Goal: Information Seeking & Learning: Understand process/instructions

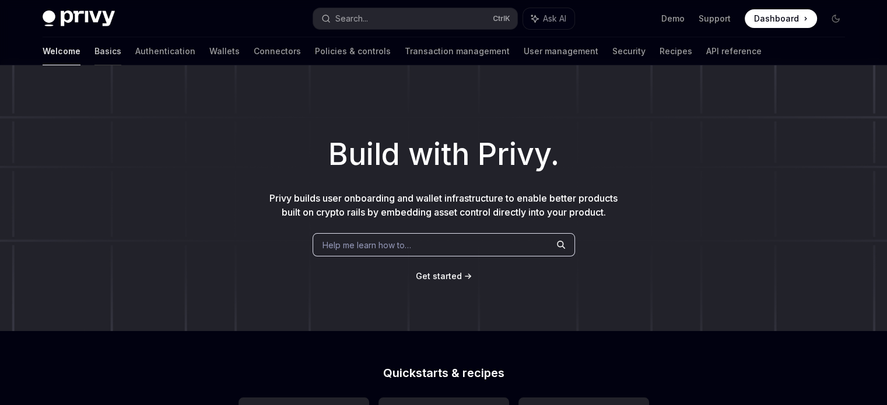
click at [72, 55] on div "Welcome Basics Authentication Wallets Connectors Policies & controls Transactio…" at bounding box center [402, 51] width 719 height 28
click at [95, 55] on link "Basics" at bounding box center [108, 51] width 27 height 28
type textarea "*"
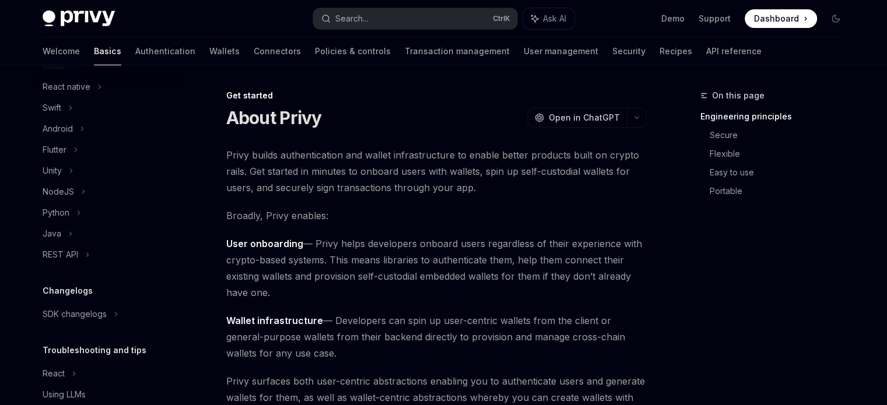
scroll to position [175, 0]
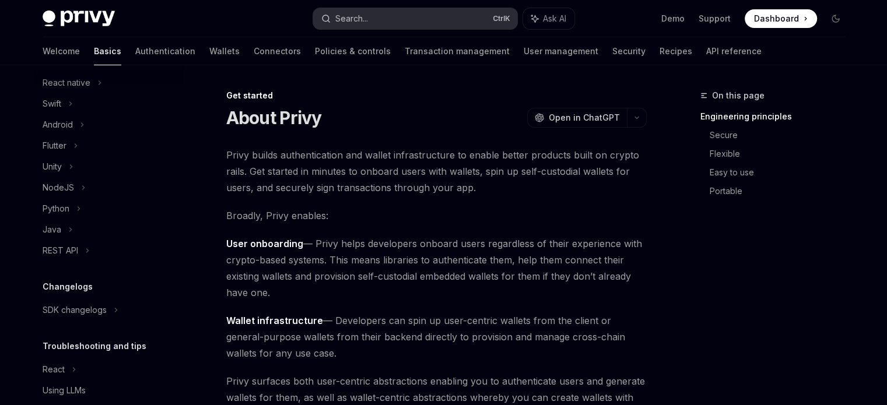
click at [372, 11] on button "Search... Ctrl K" at bounding box center [415, 18] width 204 height 21
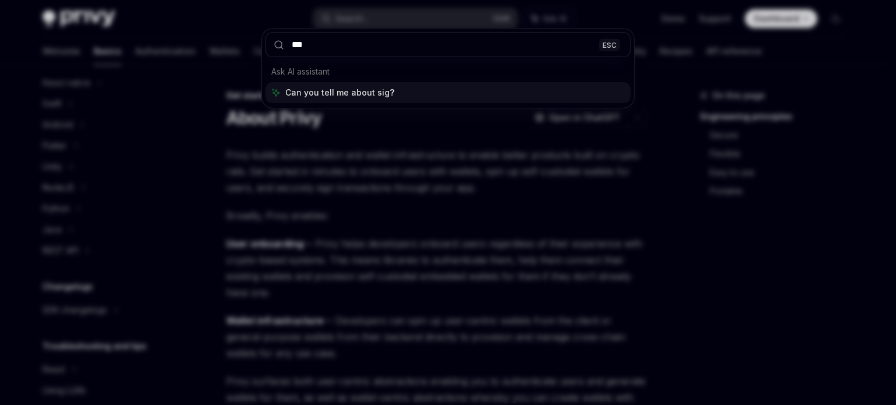
type input "****"
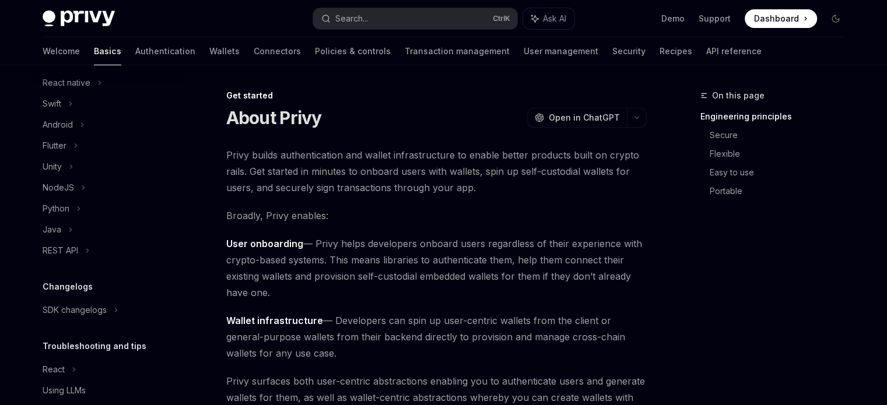
type textarea "*"
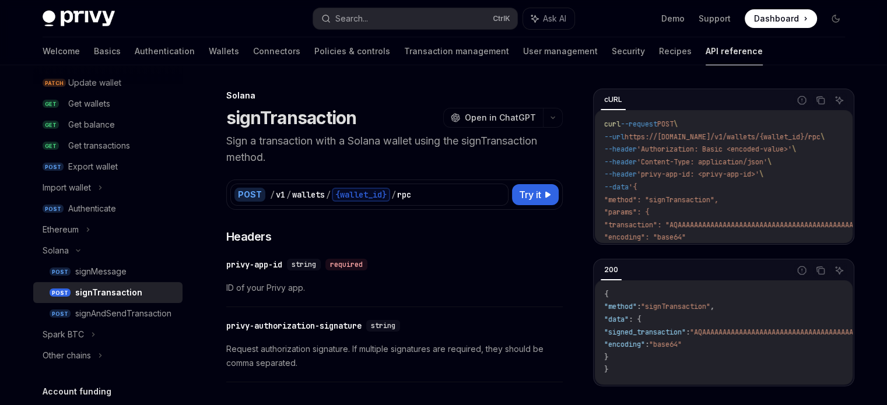
scroll to position [65, 0]
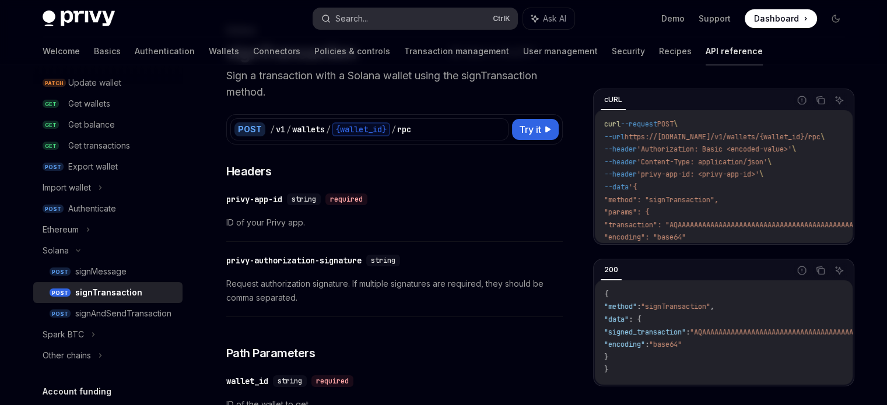
click at [376, 27] on button "Search... Ctrl K" at bounding box center [415, 18] width 204 height 21
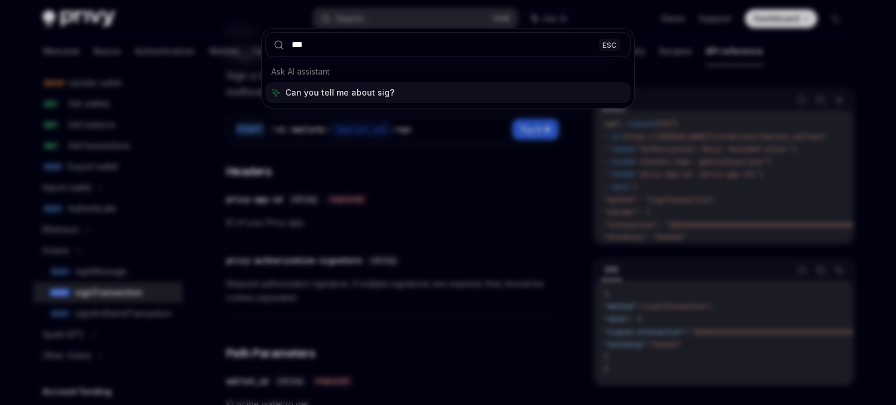
type input "****"
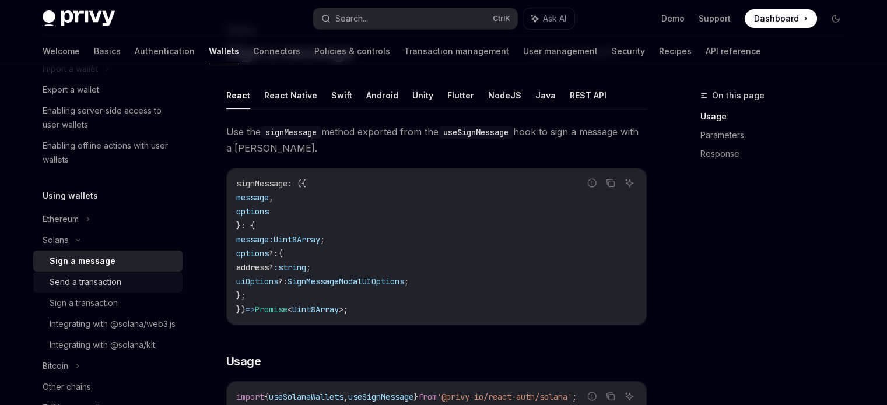
click at [89, 279] on div "Send a transaction" at bounding box center [86, 282] width 72 height 14
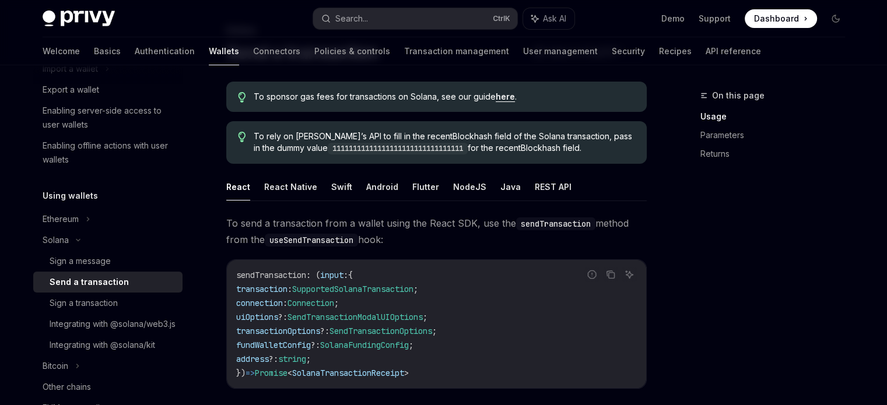
click at [271, 274] on span "sendTransaction" at bounding box center [271, 275] width 70 height 11
drag, startPoint x: 209, startPoint y: 222, endPoint x: 474, endPoint y: 233, distance: 265.0
click at [474, 233] on span "To send a transaction from a wallet using the React SDK, use the sendTransactio…" at bounding box center [436, 231] width 421 height 33
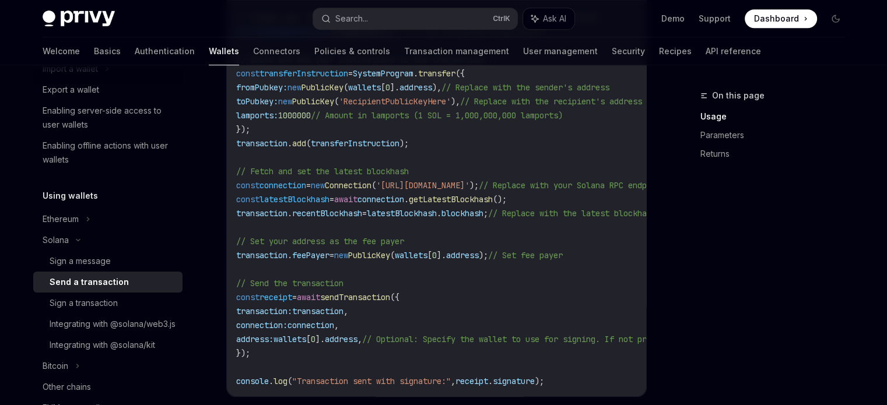
click at [386, 253] on span "PublicKey" at bounding box center [369, 255] width 42 height 11
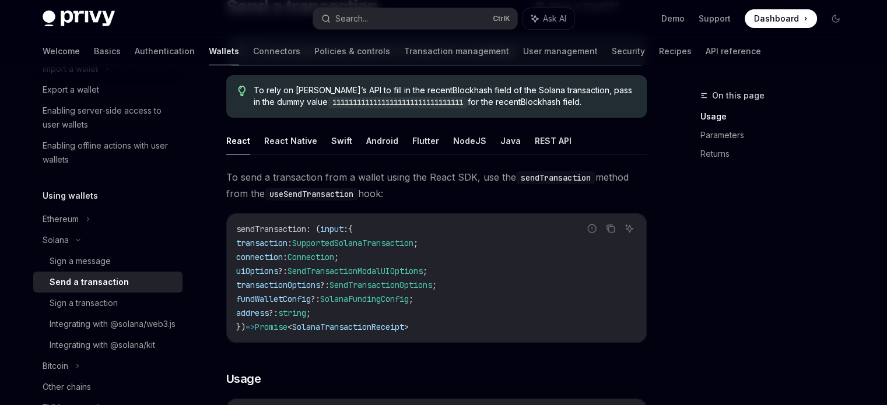
scroll to position [117, 0]
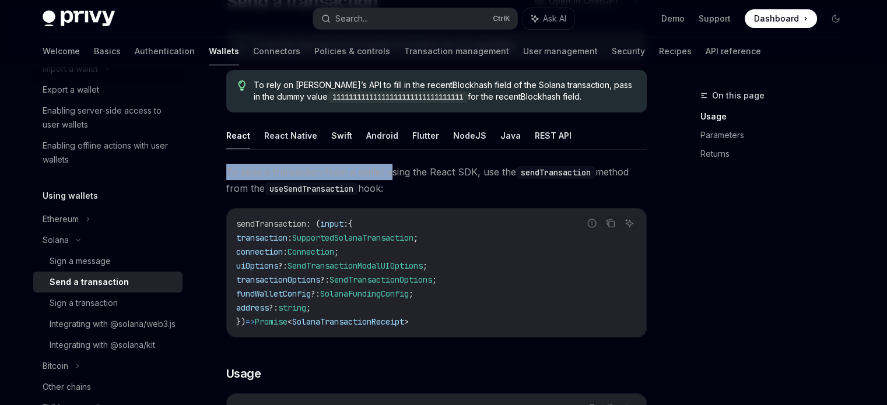
drag, startPoint x: 225, startPoint y: 165, endPoint x: 466, endPoint y: 239, distance: 252.2
click at [251, 186] on span "To send a transaction from a wallet using the React SDK, use the sendTransactio…" at bounding box center [436, 180] width 421 height 33
drag, startPoint x: 223, startPoint y: 170, endPoint x: 403, endPoint y: 187, distance: 181.1
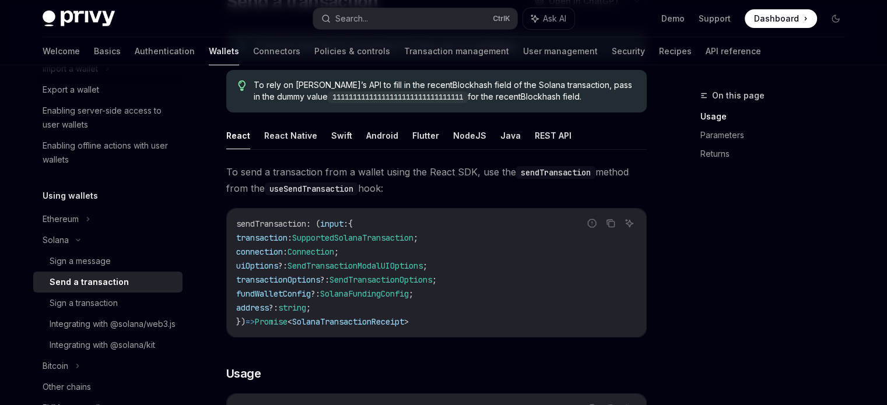
click at [403, 187] on span "To send a transaction from a wallet using the React SDK, use the sendTransactio…" at bounding box center [436, 180] width 421 height 33
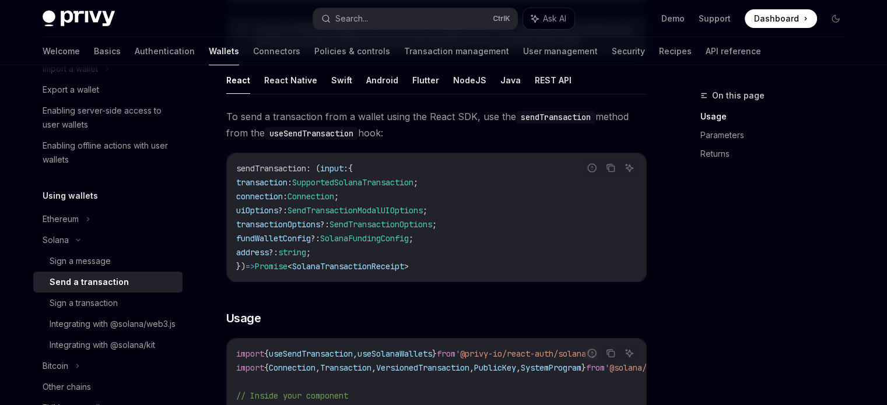
scroll to position [175, 0]
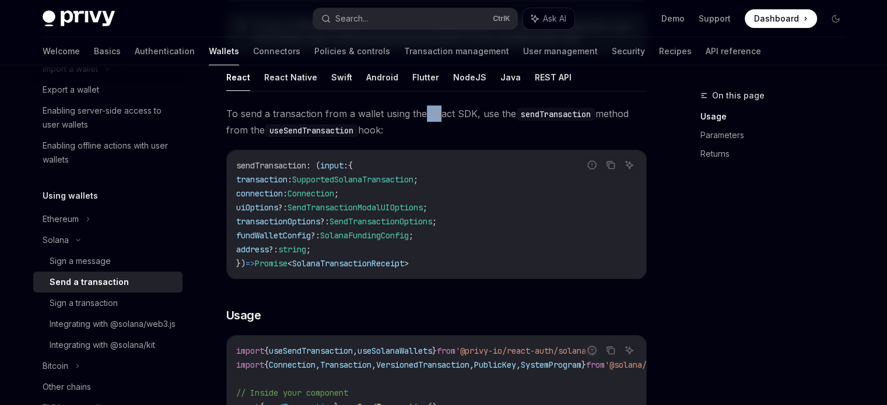
drag, startPoint x: 424, startPoint y: 111, endPoint x: 436, endPoint y: 121, distance: 15.7
click at [436, 121] on span "To send a transaction from a wallet using the React SDK, use the sendTransactio…" at bounding box center [436, 122] width 421 height 33
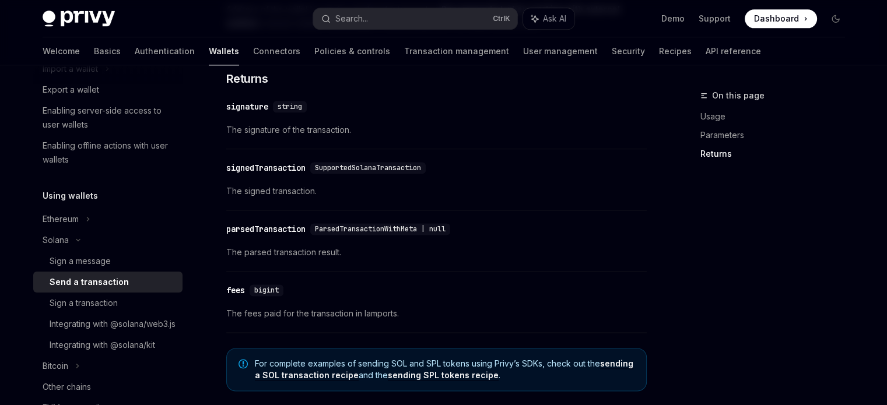
scroll to position [1517, 0]
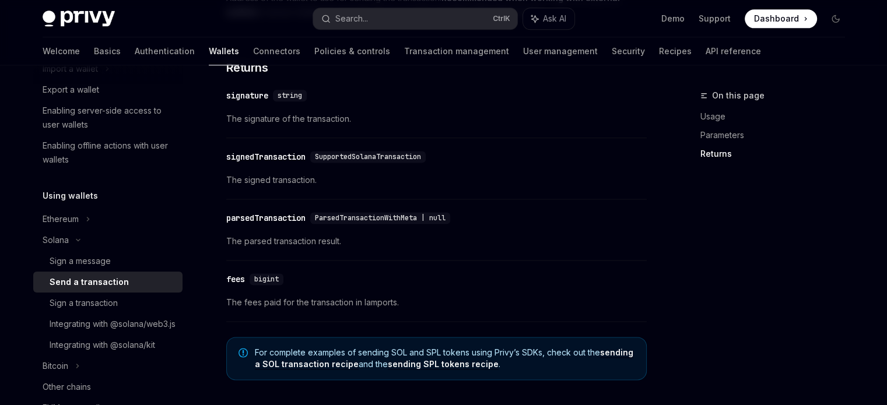
click at [350, 159] on span "SupportedSolanaTransaction" at bounding box center [368, 156] width 106 height 9
click at [89, 219] on icon at bounding box center [88, 219] width 5 height 14
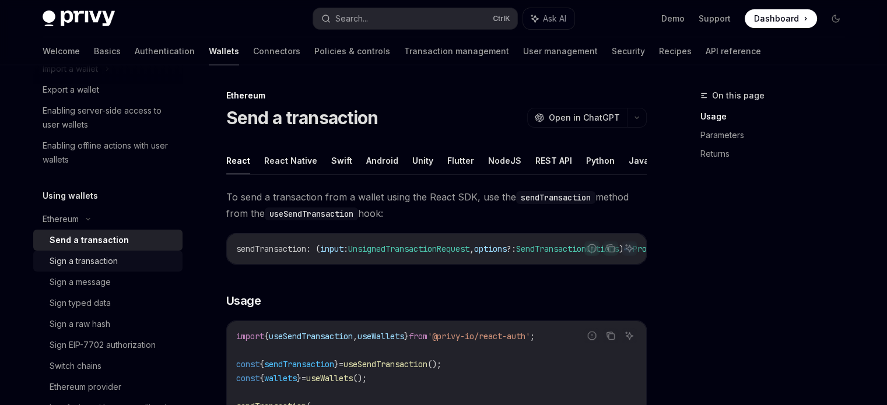
click at [89, 257] on div "Sign a transaction" at bounding box center [84, 261] width 68 height 14
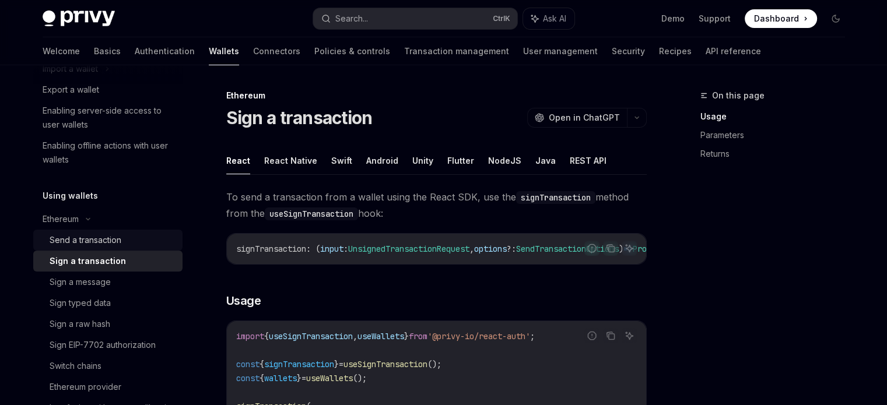
click at [101, 234] on div "Send a transaction" at bounding box center [86, 240] width 72 height 14
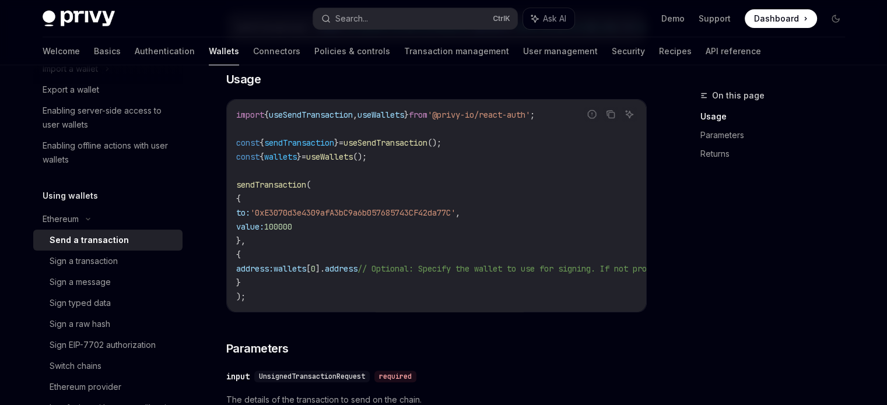
scroll to position [292, 0]
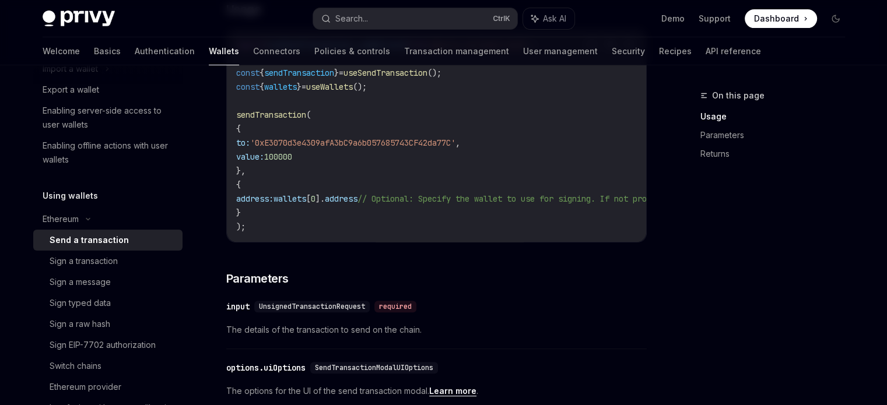
drag, startPoint x: 255, startPoint y: 146, endPoint x: 339, endPoint y: 165, distance: 86.1
click at [339, 165] on code "import { useSendTransaction , useWallets } from '@privy-io/react-auth' ; const …" at bounding box center [541, 136] width 611 height 196
drag, startPoint x: 339, startPoint y: 165, endPoint x: 256, endPoint y: 149, distance: 85.0
click at [256, 149] on code "import { useSendTransaction , useWallets } from '@privy-io/react-auth' ; const …" at bounding box center [541, 136] width 611 height 196
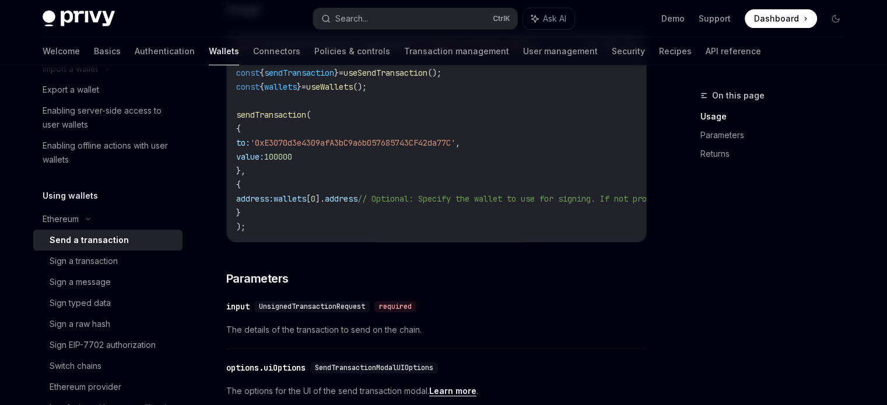
click at [85, 242] on div "Send a transaction" at bounding box center [89, 240] width 79 height 14
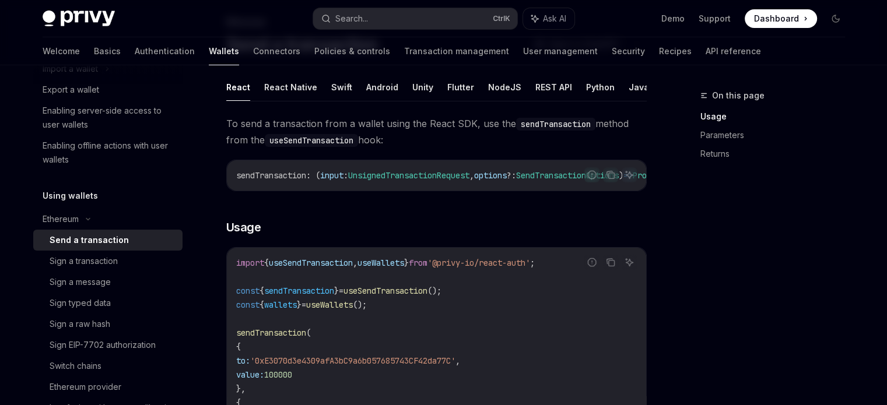
scroll to position [0, 0]
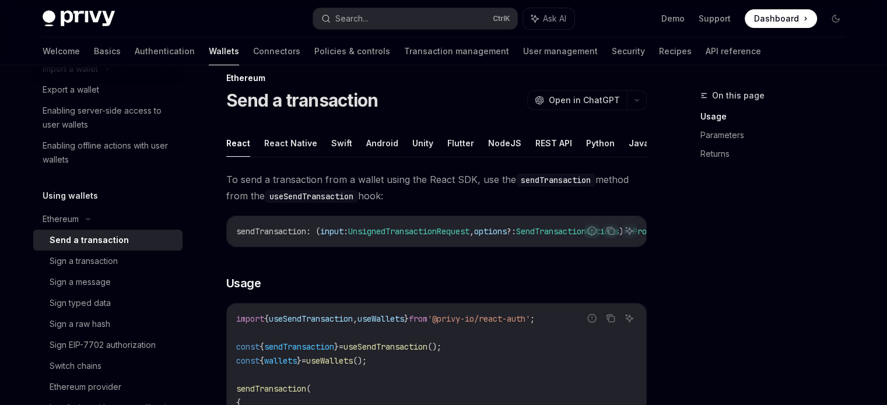
type textarea "*"
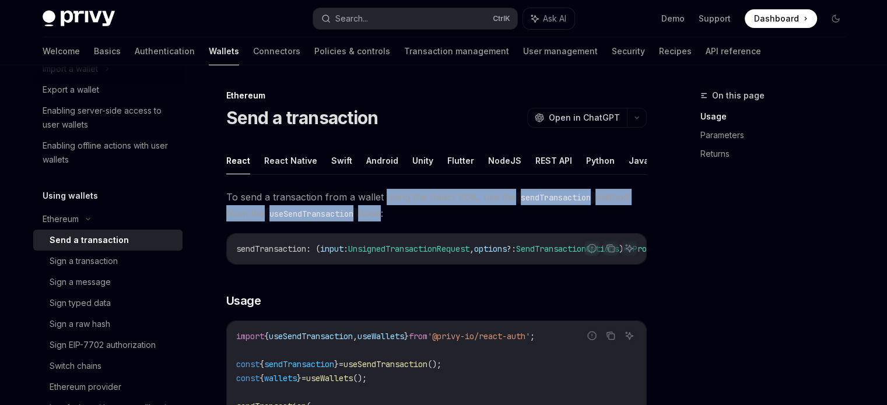
drag, startPoint x: 382, startPoint y: 191, endPoint x: 384, endPoint y: 211, distance: 19.3
click at [384, 211] on span "To send a transaction from a wallet using the React SDK, use the sendTransactio…" at bounding box center [436, 205] width 421 height 33
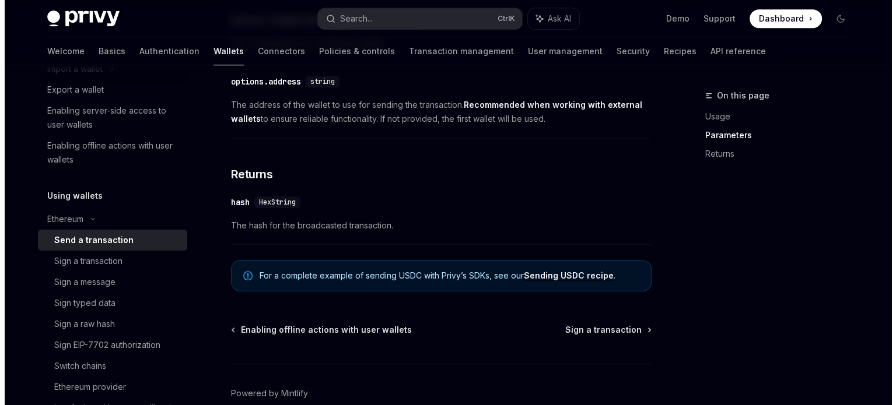
scroll to position [829, 0]
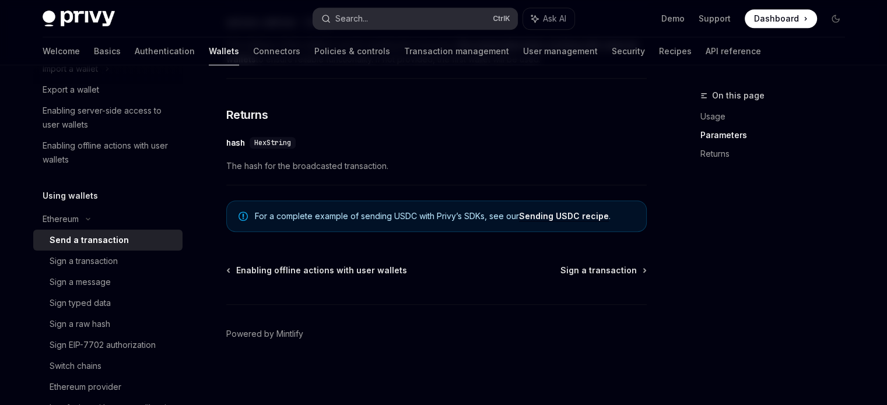
click at [346, 25] on div "Search..." at bounding box center [351, 19] width 33 height 14
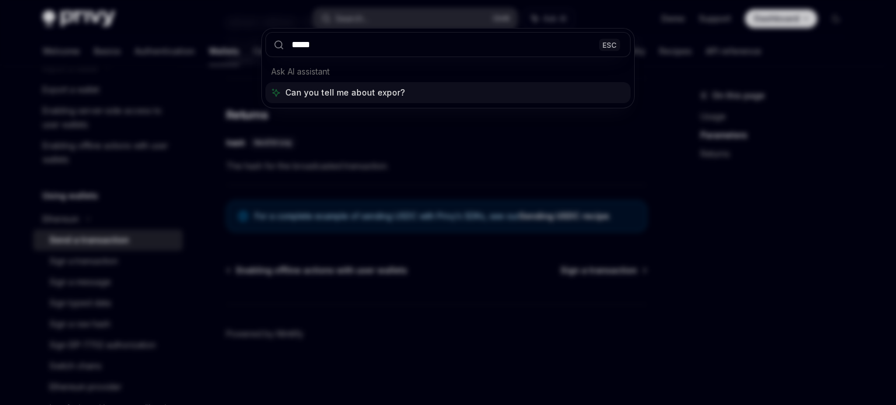
type input "******"
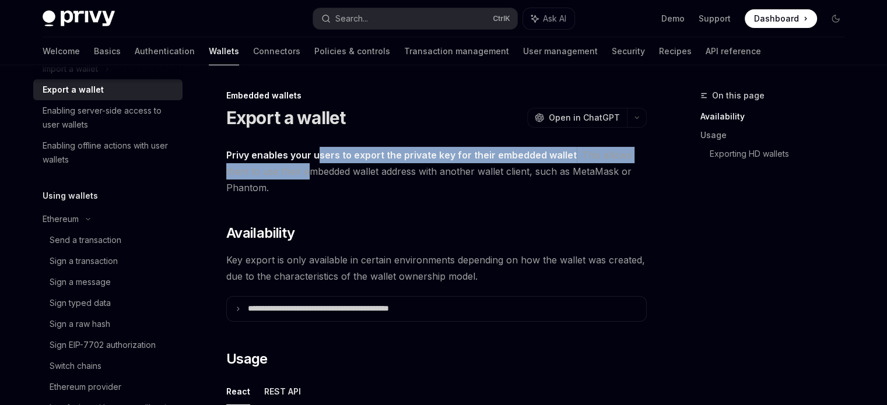
drag, startPoint x: 316, startPoint y: 156, endPoint x: 310, endPoint y: 176, distance: 20.5
click at [310, 176] on span "Privy enables your users to export the private key for their embedded wallet . …" at bounding box center [436, 171] width 421 height 49
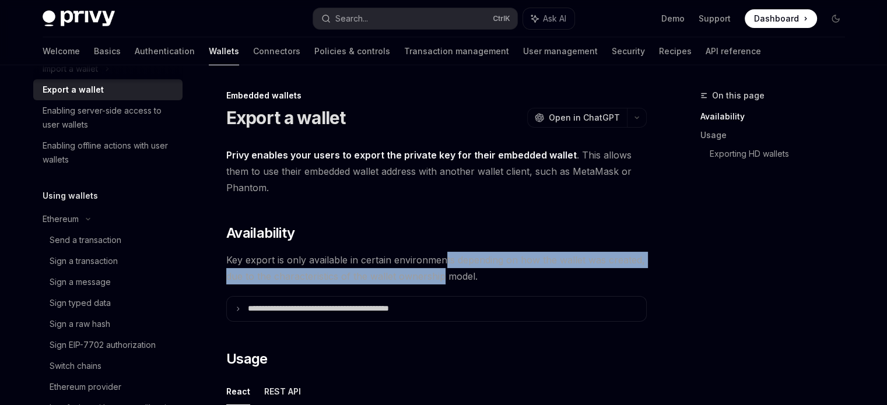
drag, startPoint x: 442, startPoint y: 257, endPoint x: 443, endPoint y: 270, distance: 12.3
click at [443, 270] on span "Key export is only available in certain environments depending on how the walle…" at bounding box center [436, 268] width 421 height 33
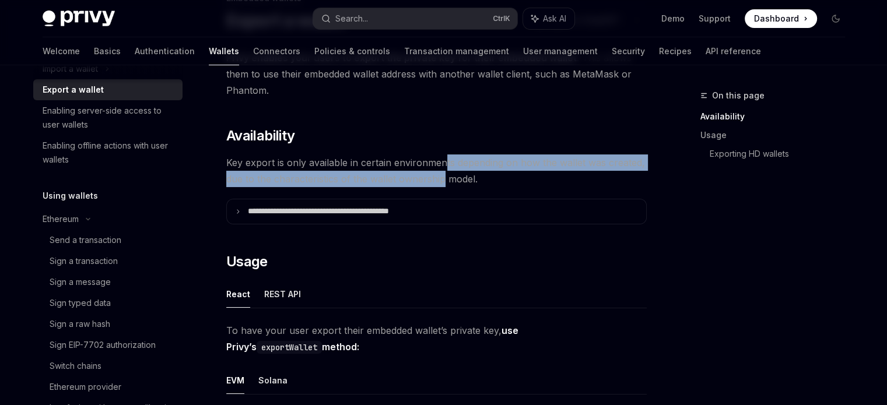
scroll to position [117, 0]
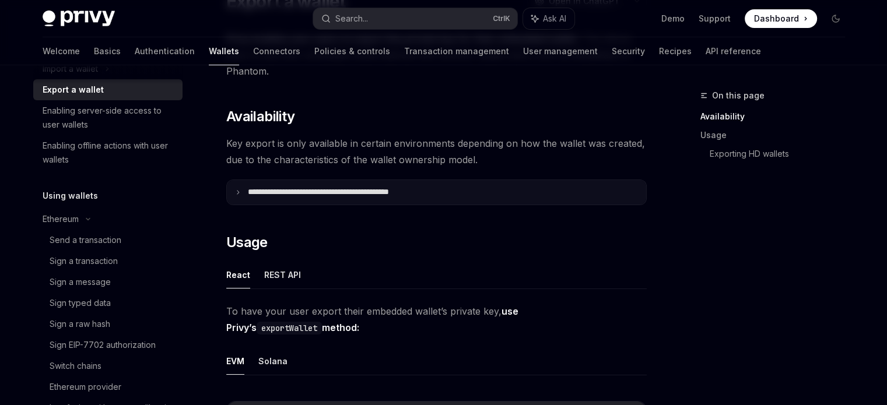
click at [297, 188] on p "**********" at bounding box center [344, 192] width 193 height 11
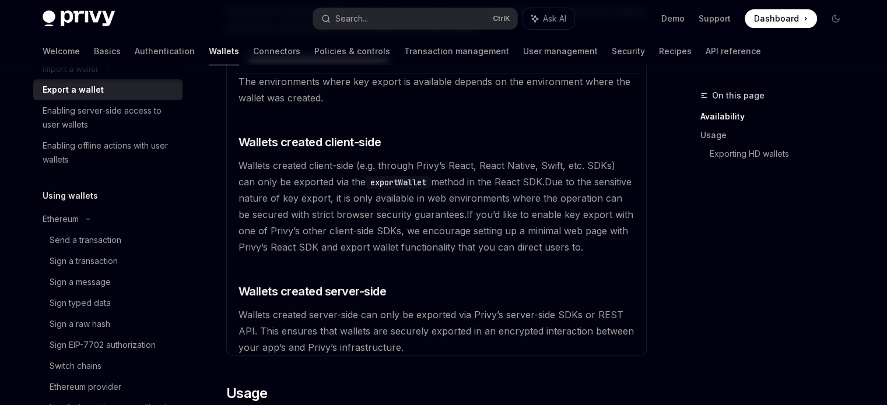
scroll to position [292, 0]
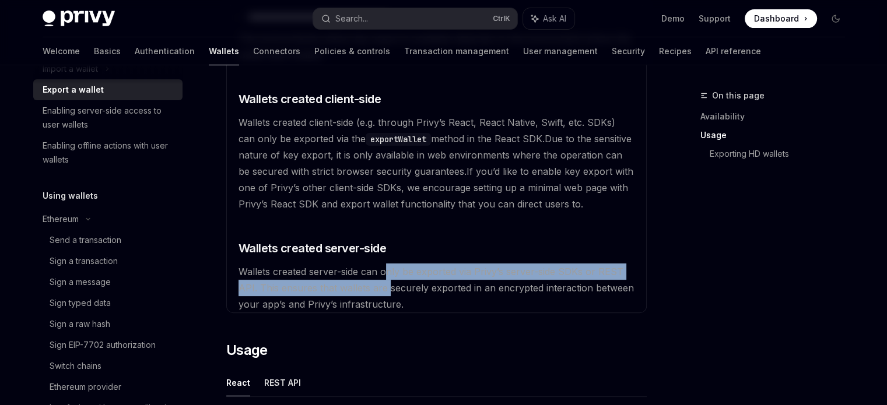
drag, startPoint x: 388, startPoint y: 267, endPoint x: 388, endPoint y: 293, distance: 26.3
click at [388, 293] on span "Wallets created server-side can only be exported via Privy’s server-side SDKs o…" at bounding box center [437, 288] width 396 height 44
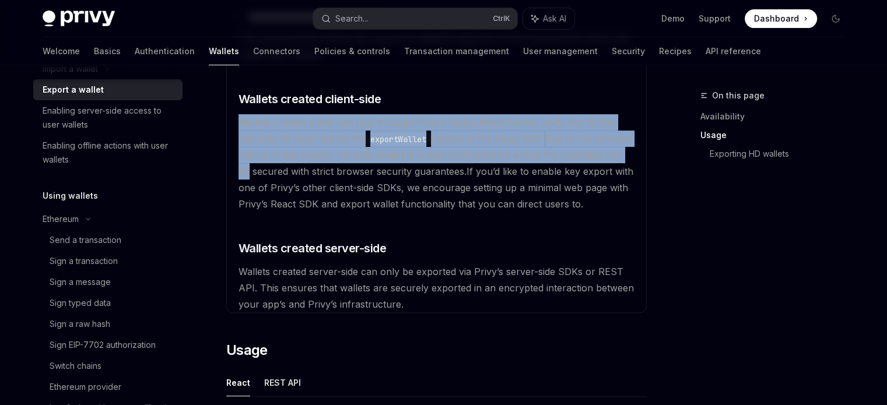
drag, startPoint x: 234, startPoint y: 123, endPoint x: 650, endPoint y: 149, distance: 417.3
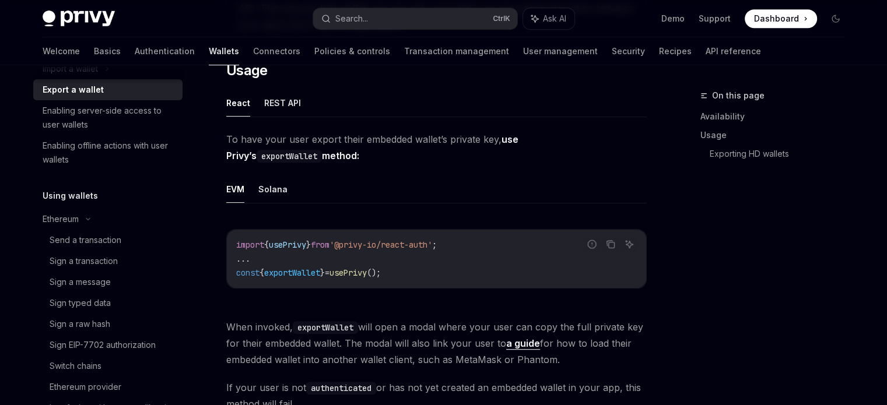
scroll to position [642, 0]
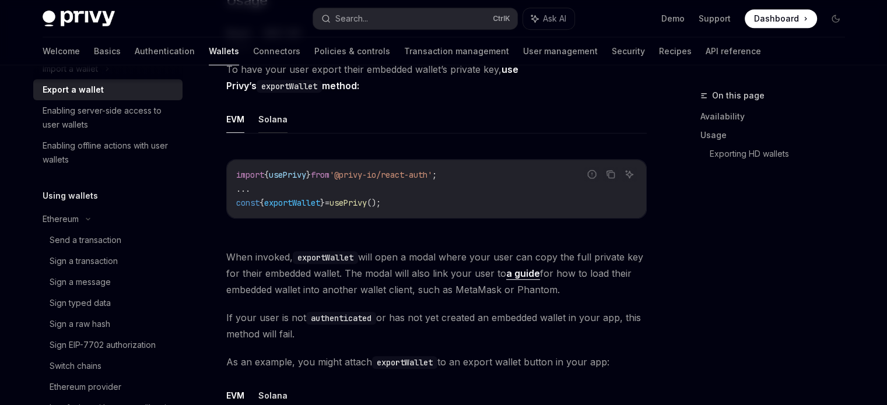
click at [269, 114] on button "Solana" at bounding box center [272, 119] width 29 height 27
click at [240, 121] on button "EVM" at bounding box center [235, 119] width 18 height 27
click at [269, 120] on button "Solana" at bounding box center [272, 119] width 29 height 27
click at [219, 121] on div "**********" at bounding box center [327, 388] width 644 height 1883
click at [224, 121] on div "**********" at bounding box center [327, 388] width 644 height 1883
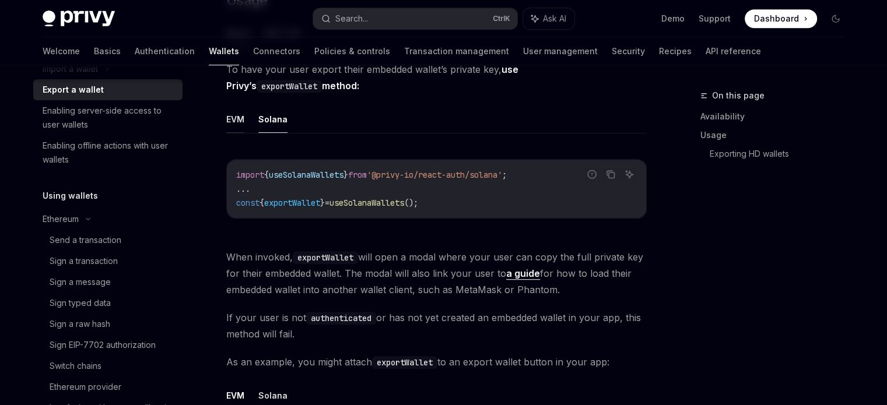
click at [229, 120] on button "EVM" at bounding box center [235, 119] width 18 height 27
click at [288, 177] on span "usePrivy" at bounding box center [287, 175] width 37 height 11
drag, startPoint x: 352, startPoint y: 172, endPoint x: 449, endPoint y: 171, distance: 96.8
click at [432, 171] on span "'@privy-io/react-auth'" at bounding box center [381, 175] width 103 height 11
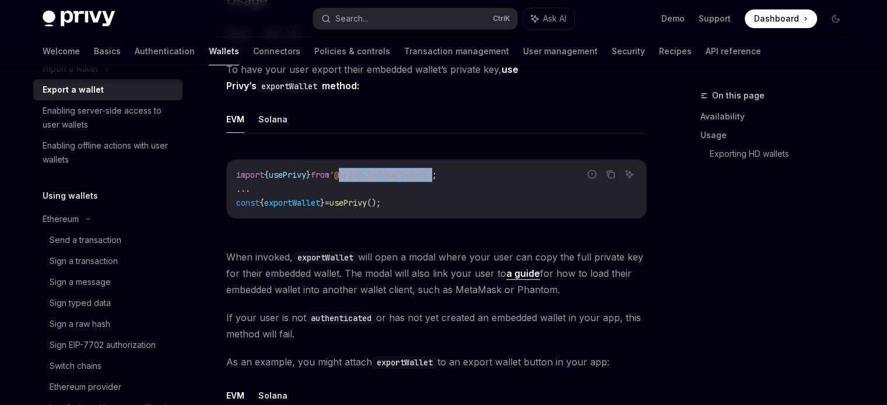
click at [432, 171] on span "'@privy-io/react-auth'" at bounding box center [381, 175] width 103 height 11
click at [284, 118] on button "Solana" at bounding box center [272, 119] width 29 height 27
click at [295, 170] on span "useSolanaWallets" at bounding box center [306, 175] width 75 height 11
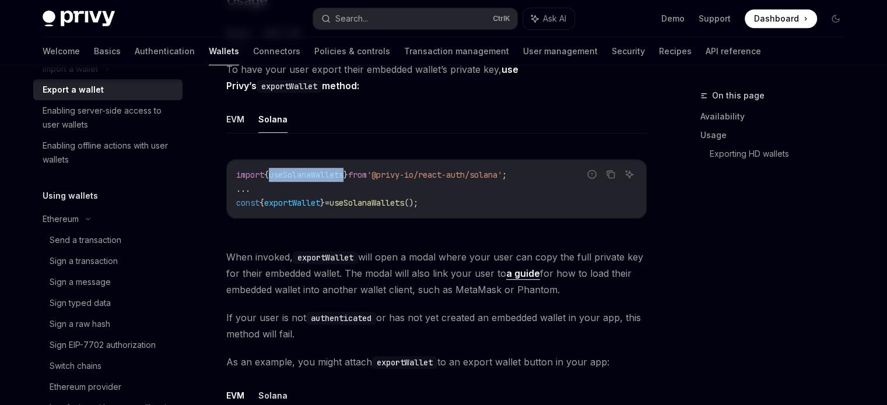
click at [295, 170] on span "useSolanaWallets" at bounding box center [306, 175] width 75 height 11
click at [485, 153] on div "Report incorrect code Copy Ask AI import { useSolanaWallets } from '@privy-io/r…" at bounding box center [436, 193] width 421 height 90
click at [236, 120] on button "EVM" at bounding box center [235, 119] width 18 height 27
click at [284, 120] on button "Solana" at bounding box center [272, 119] width 29 height 27
drag, startPoint x: 298, startPoint y: 257, endPoint x: 400, endPoint y: 257, distance: 102.7
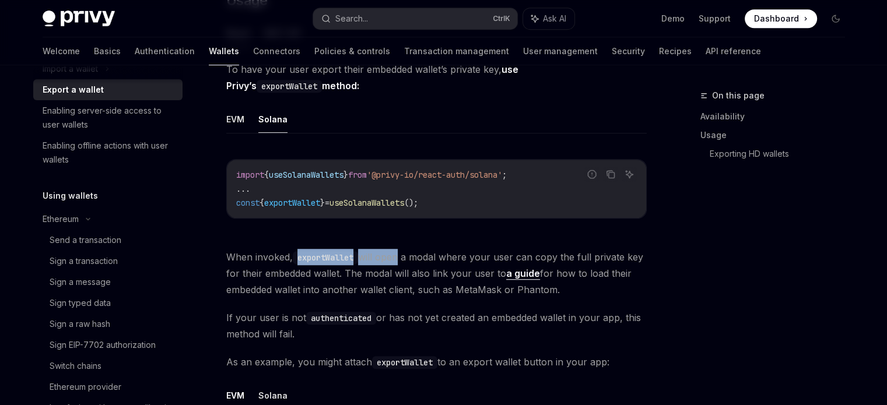
click at [400, 257] on span "When invoked, exportWallet will open a modal where your user can copy the full …" at bounding box center [436, 273] width 421 height 49
click at [237, 123] on button "EVM" at bounding box center [235, 119] width 18 height 27
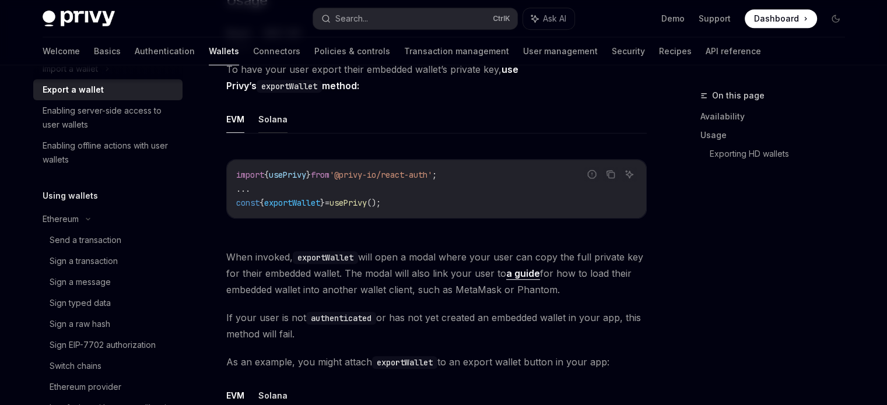
click at [285, 123] on button "Solana" at bounding box center [272, 119] width 29 height 27
click at [236, 122] on button "EVM" at bounding box center [235, 119] width 18 height 27
click at [266, 113] on button "Solana" at bounding box center [272, 119] width 29 height 27
click at [418, 198] on span "();" at bounding box center [411, 203] width 14 height 11
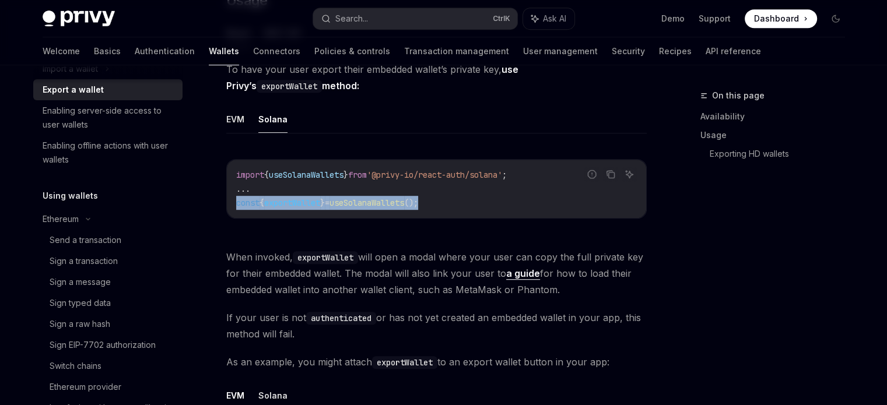
drag, startPoint x: 448, startPoint y: 200, endPoint x: 229, endPoint y: 208, distance: 219.5
click at [229, 208] on div "import { useSolanaWallets } from '@privy-io/react-auth/solana' ; ... const { ex…" at bounding box center [436, 189] width 419 height 58
copy span "const { exportWallet } = useSolanaWallets ();"
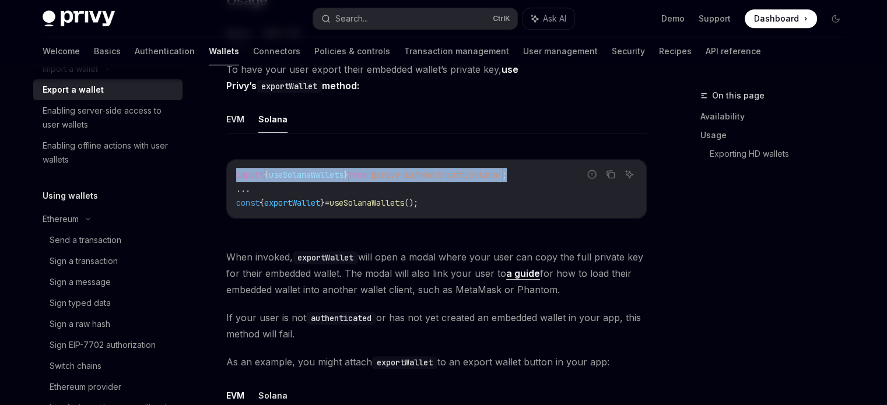
drag, startPoint x: 527, startPoint y: 168, endPoint x: 221, endPoint y: 167, distance: 306.8
click at [221, 167] on div "**********" at bounding box center [327, 388] width 644 height 1883
copy span "import { useSolanaWallets } from '@privy-io/react-auth/solana' ;"
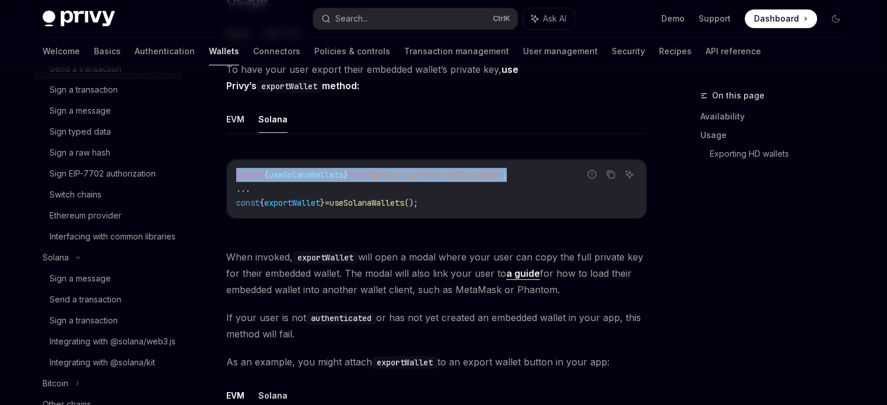
scroll to position [350, 0]
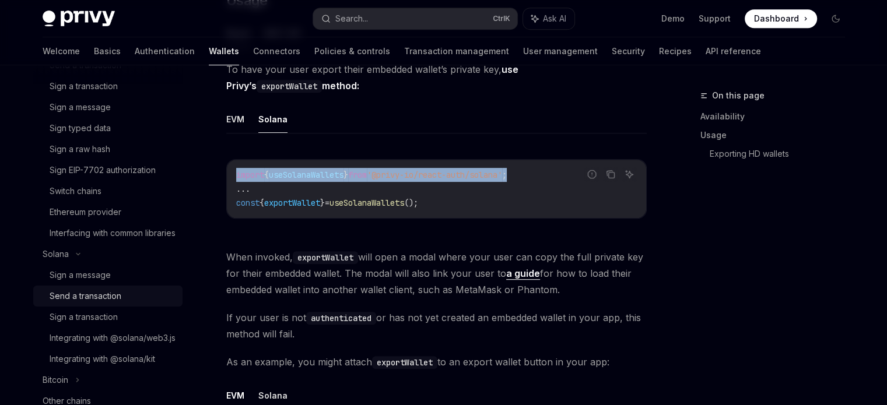
click at [83, 303] on div "Send a transaction" at bounding box center [86, 296] width 72 height 14
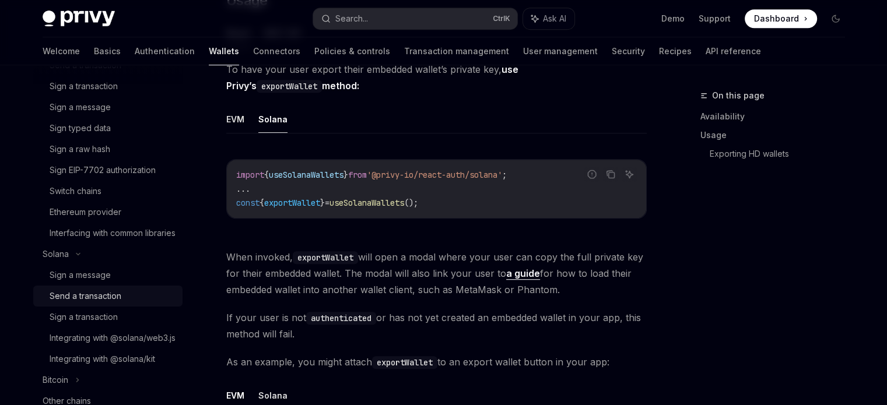
type textarea "*"
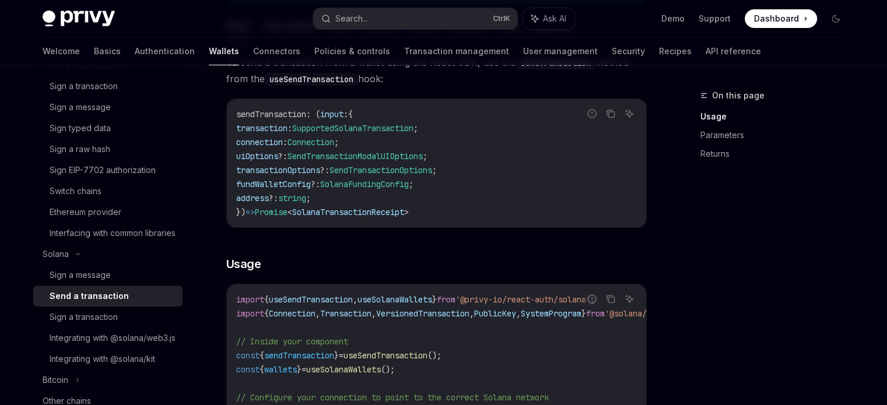
scroll to position [233, 0]
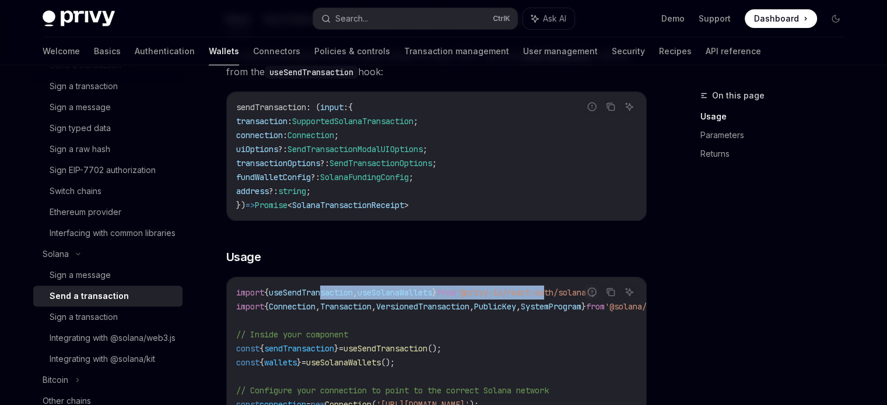
drag, startPoint x: 329, startPoint y: 296, endPoint x: 572, endPoint y: 293, distance: 243.3
click at [572, 293] on span "import { useSendTransaction , useSolanaWallets } from '@privy-io/react-auth/sol…" at bounding box center [415, 293] width 359 height 11
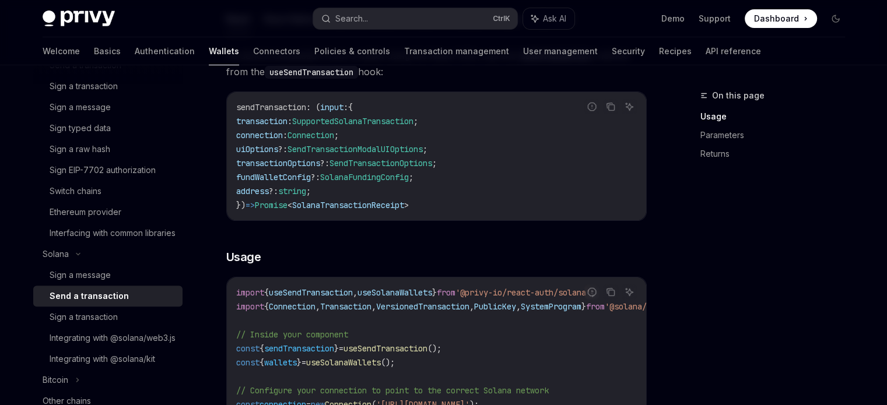
click at [608, 308] on div "Copy" at bounding box center [611, 311] width 26 height 12
click at [569, 292] on span "'@privy-io/react-auth/solana'" at bounding box center [523, 293] width 135 height 11
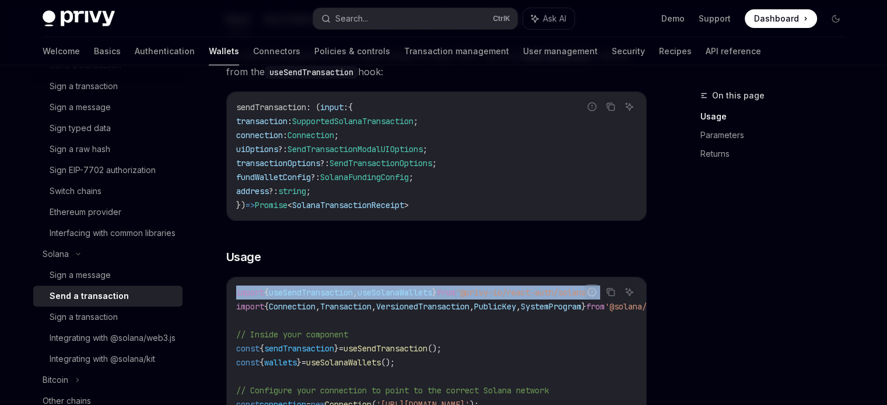
click at [569, 292] on span "'@privy-io/react-auth/solana'" at bounding box center [523, 293] width 135 height 11
copy code "import { useSendTransaction , useSolanaWallets } from '@privy-io/react-auth/sol…"
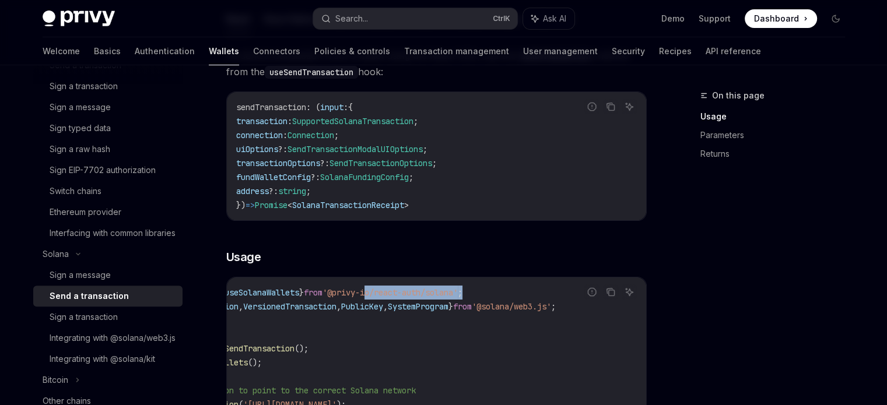
scroll to position [0, 264]
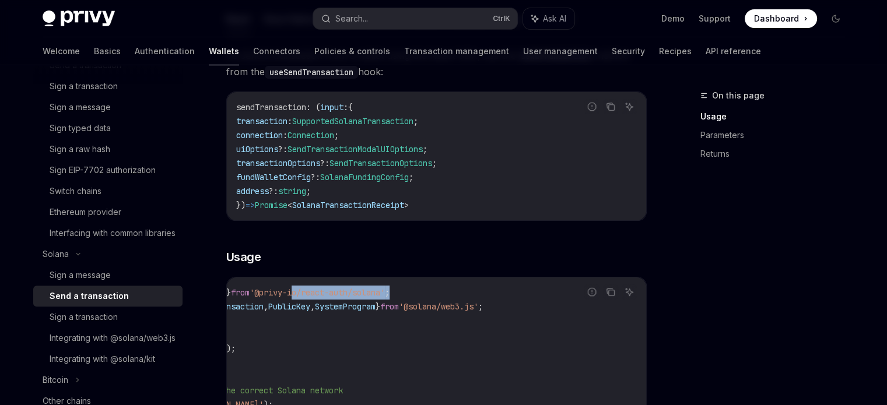
drag, startPoint x: 527, startPoint y: 298, endPoint x: 673, endPoint y: 290, distance: 146.1
drag, startPoint x: 276, startPoint y: 351, endPoint x: 294, endPoint y: 326, distance: 30.9
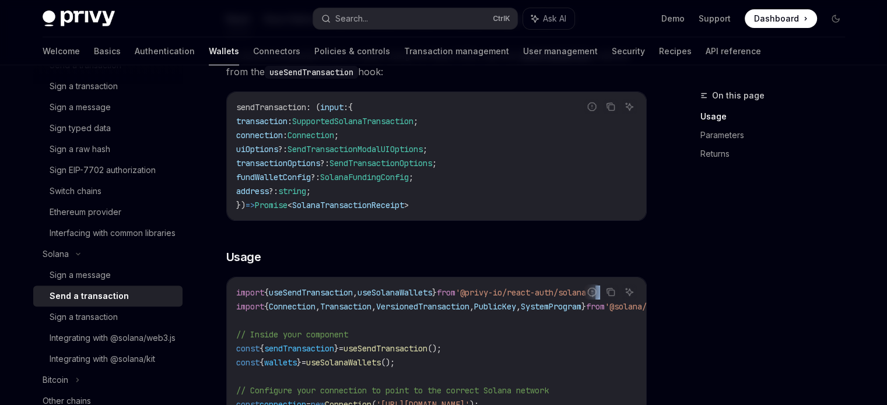
drag, startPoint x: 378, startPoint y: 295, endPoint x: 214, endPoint y: 303, distance: 164.7
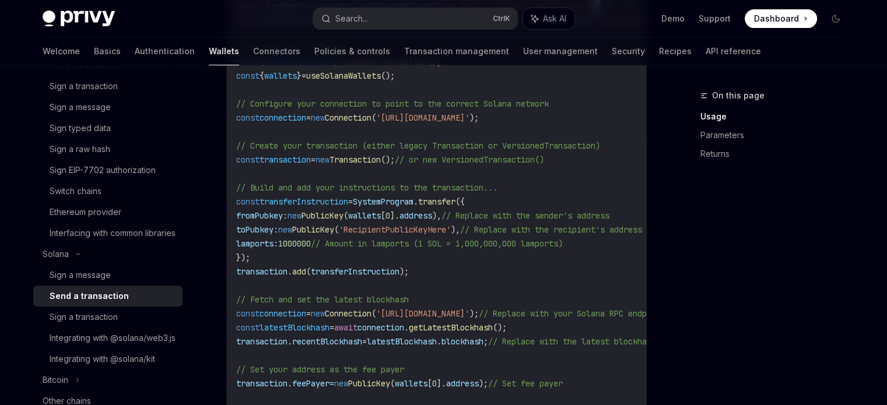
scroll to position [525, 0]
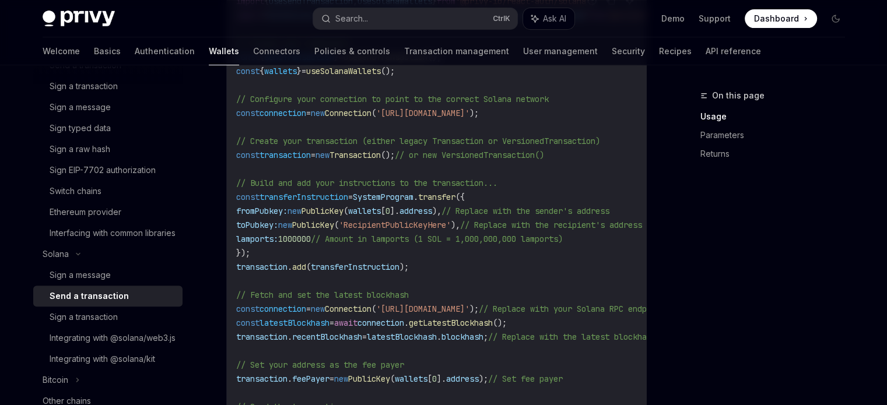
click at [350, 327] on span "await" at bounding box center [345, 323] width 23 height 11
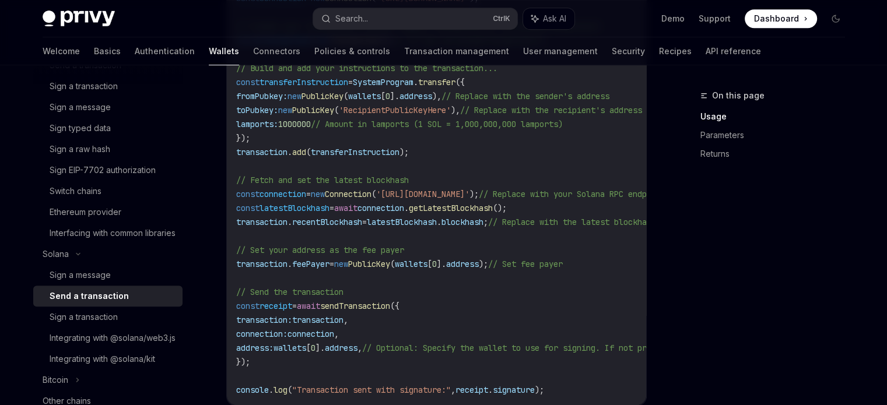
scroll to position [642, 0]
click at [368, 305] on span "sendTransaction" at bounding box center [355, 304] width 70 height 11
copy span "sendTransaction"
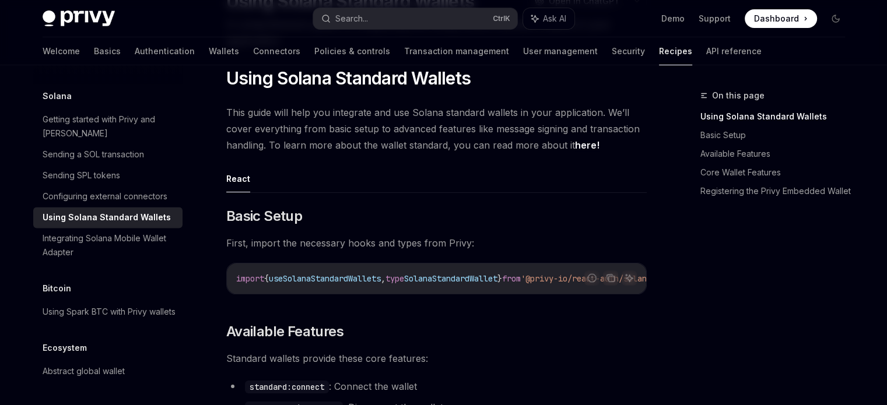
click at [404, 274] on span "type" at bounding box center [395, 279] width 19 height 11
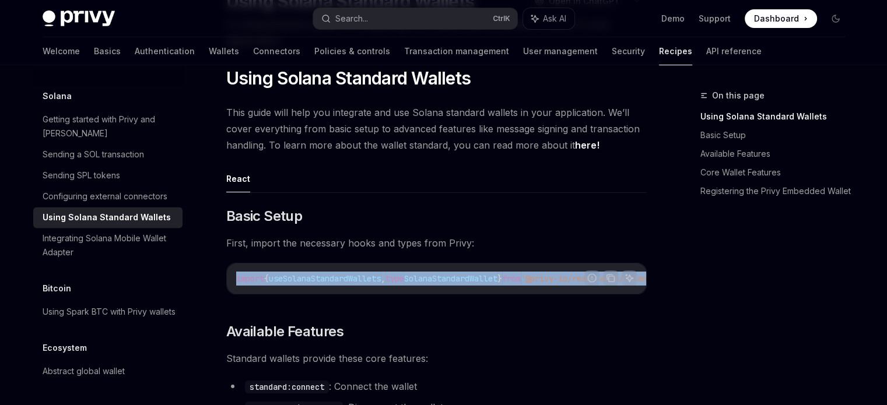
click at [404, 274] on span "type" at bounding box center [395, 279] width 19 height 11
copy code "import { useSolanaStandardWallets , type SolanaStandardWallet } from '@privy-io…"
click at [403, 20] on button "Search... Ctrl K" at bounding box center [415, 18] width 204 height 21
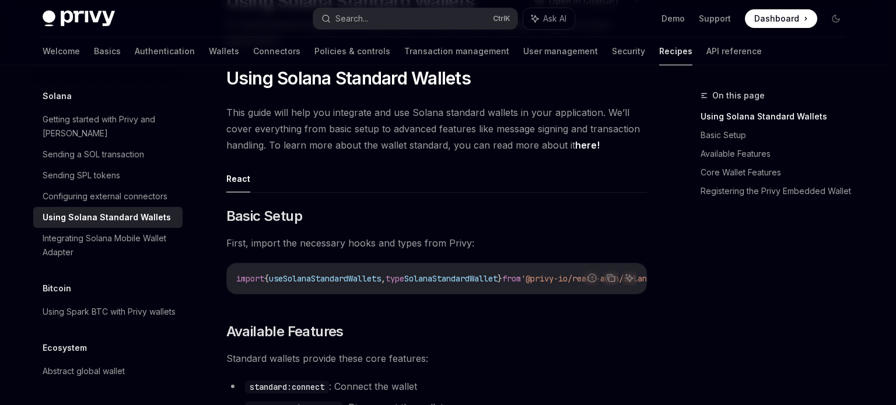
type input "**********"
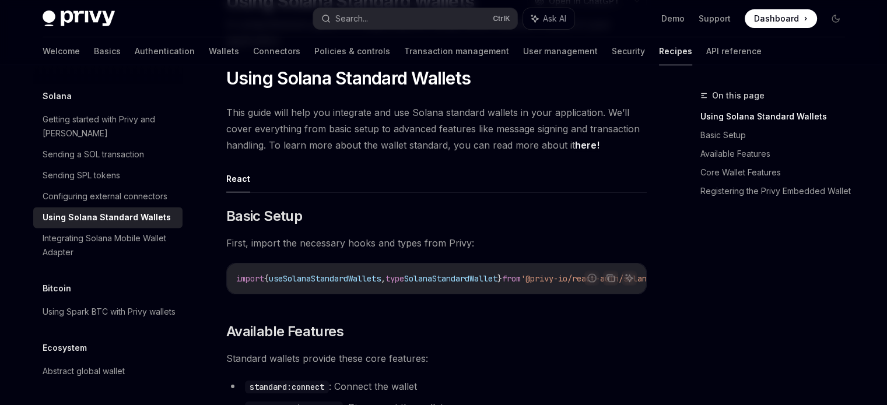
scroll to position [100, 0]
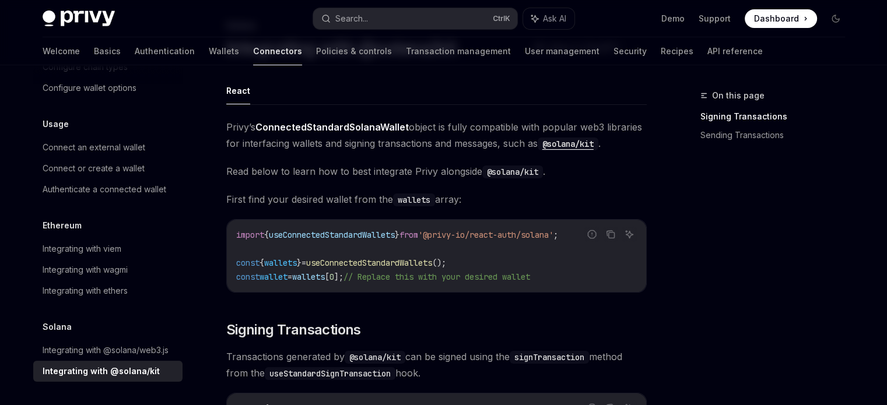
click at [395, 235] on span "useConnectedStandardWallets" at bounding box center [332, 235] width 126 height 11
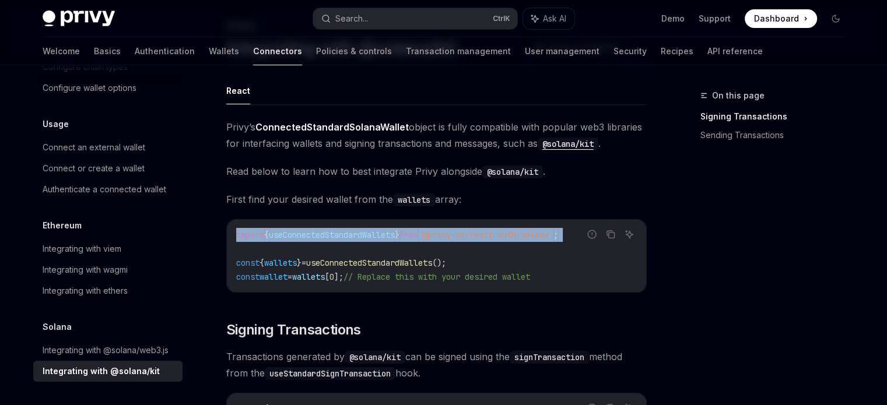
click at [395, 235] on span "useConnectedStandardWallets" at bounding box center [332, 235] width 126 height 11
copy code "import { useConnectedStandardWallets } from '@privy-io/react-auth/solana' ;"
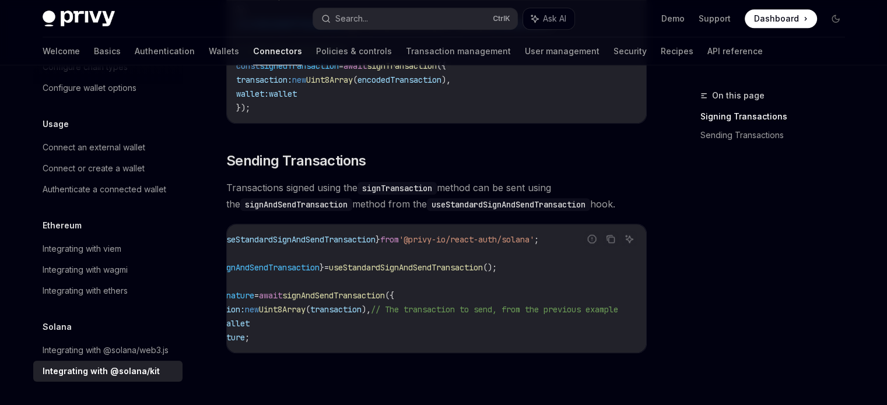
scroll to position [0, 0]
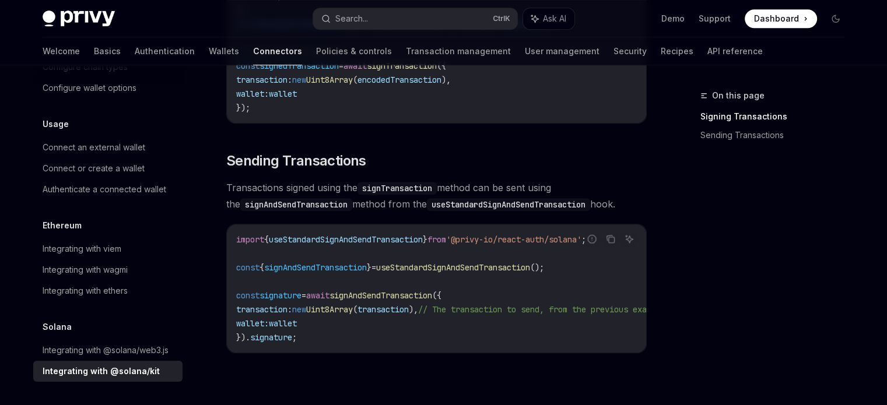
drag, startPoint x: 63, startPoint y: 54, endPoint x: 75, endPoint y: 54, distance: 11.7
click at [94, 54] on link "Basics" at bounding box center [107, 51] width 27 height 28
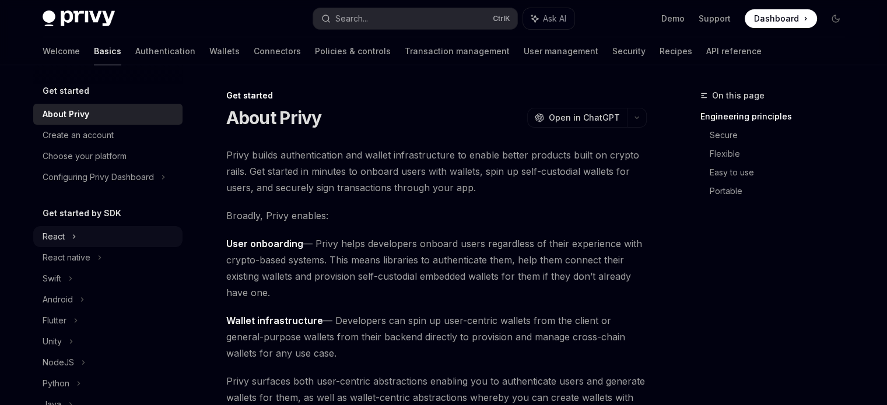
click at [72, 226] on div "React" at bounding box center [107, 236] width 149 height 21
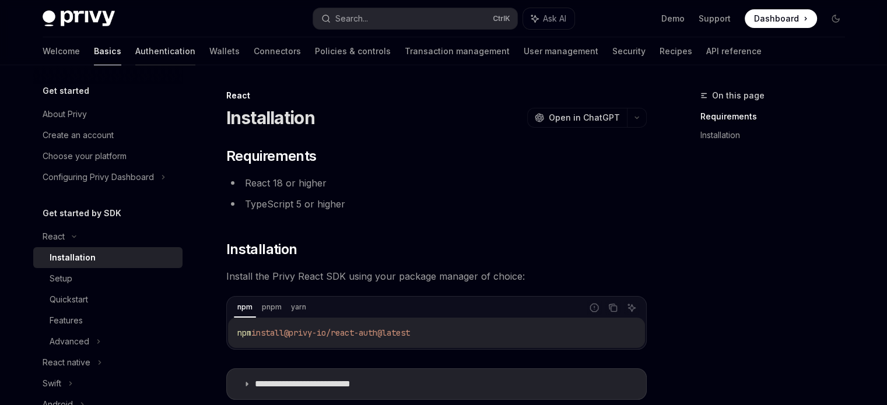
click at [135, 46] on link "Authentication" at bounding box center [165, 51] width 60 height 28
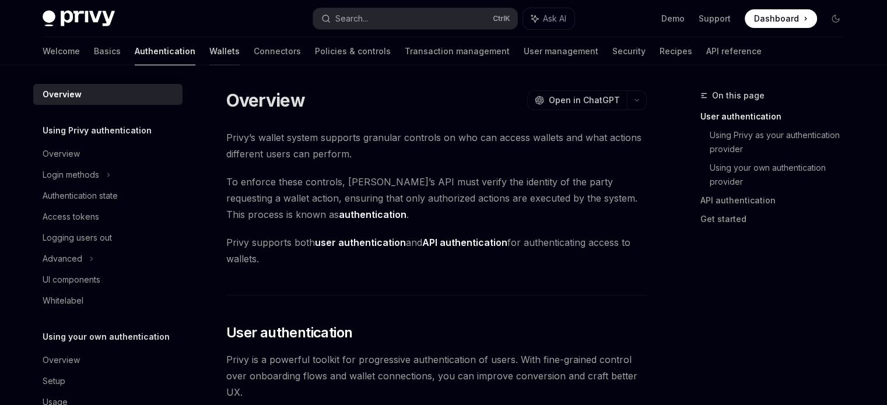
click at [209, 47] on link "Wallets" at bounding box center [224, 51] width 30 height 28
type textarea "*"
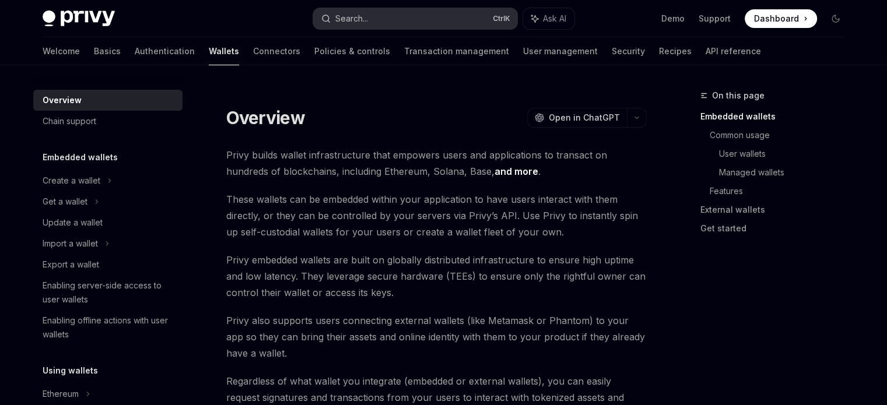
click at [390, 20] on button "Search... Ctrl K" at bounding box center [415, 18] width 204 height 21
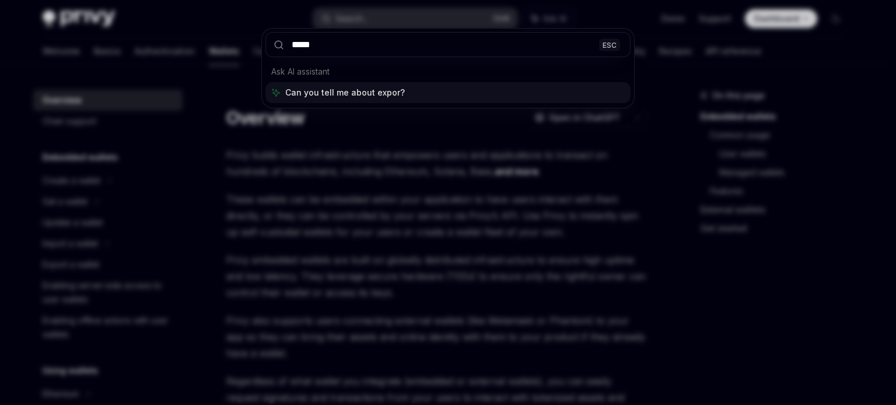
type input "******"
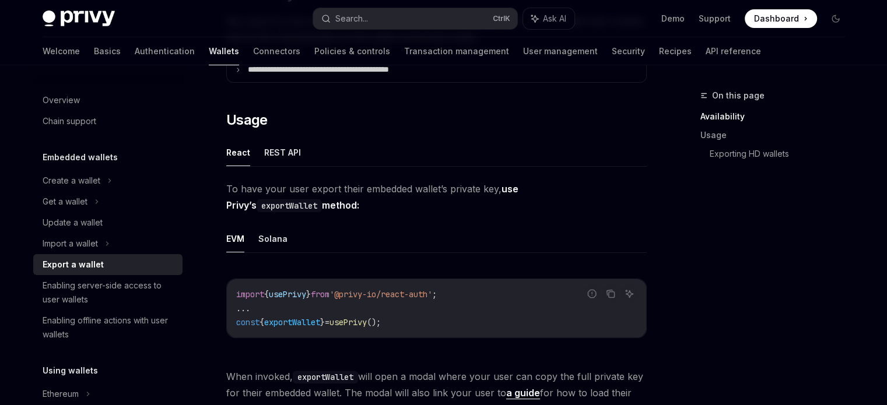
scroll to position [240, 0]
click at [269, 239] on button "Solana" at bounding box center [272, 237] width 29 height 27
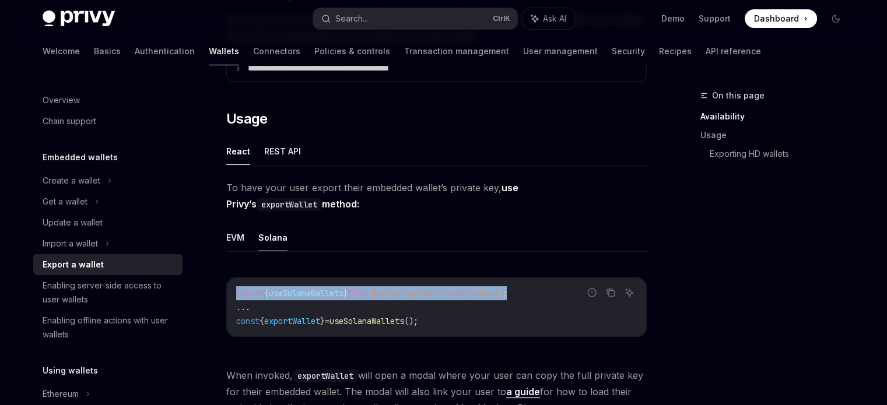
drag, startPoint x: 545, startPoint y: 289, endPoint x: 237, endPoint y: 294, distance: 308.6
click at [237, 294] on code "import { useSolanaWallets } from '@privy-io/react-auth/solana' ; ... const { ex…" at bounding box center [436, 307] width 401 height 42
copy span "import { useSolanaWallets } from '@privy-io/react-auth/solana' ;"
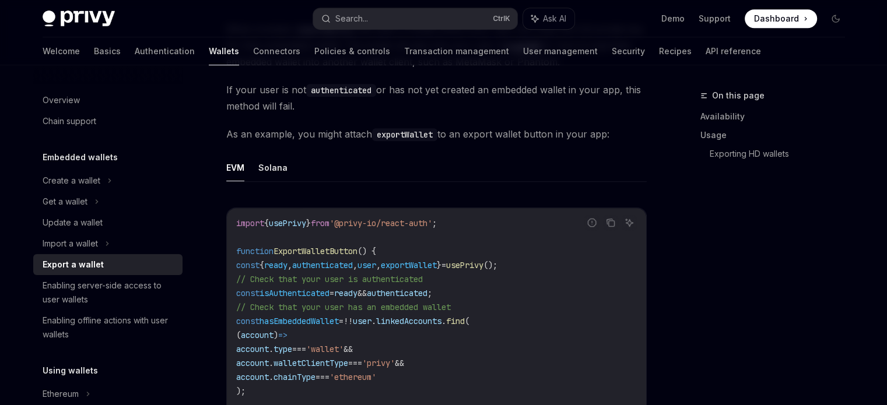
scroll to position [583, 0]
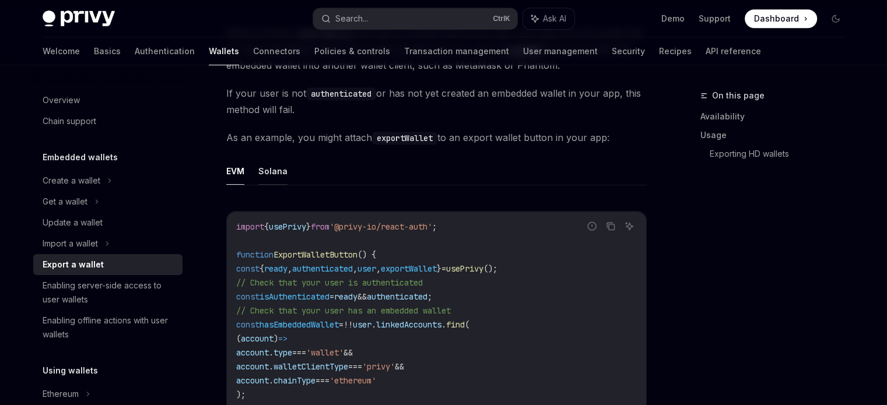
click at [281, 179] on button "Solana" at bounding box center [272, 171] width 29 height 27
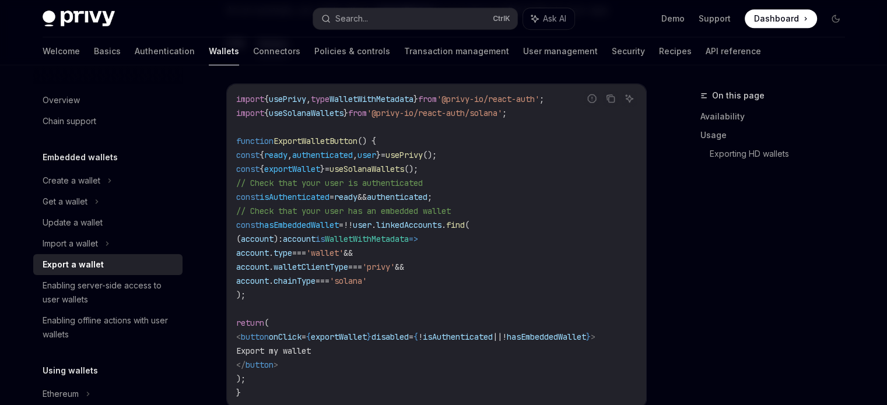
scroll to position [758, 0]
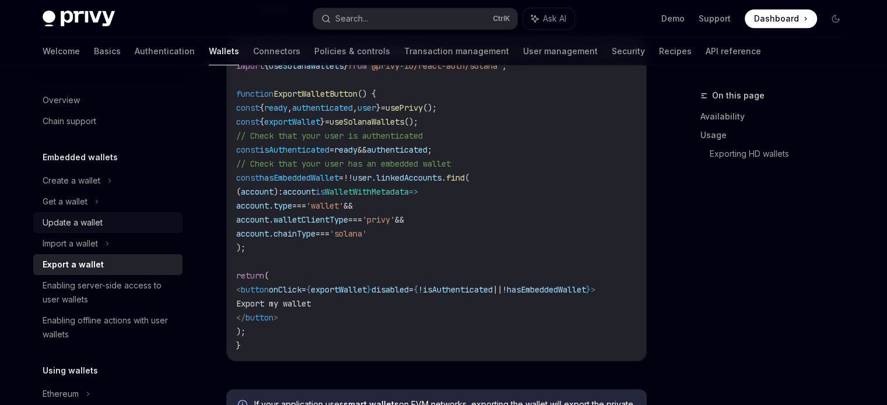
click at [88, 226] on div "Update a wallet" at bounding box center [73, 223] width 60 height 14
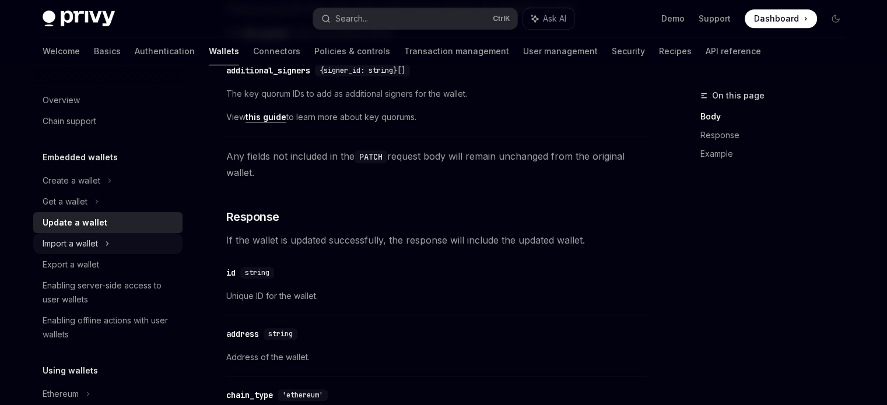
scroll to position [700, 0]
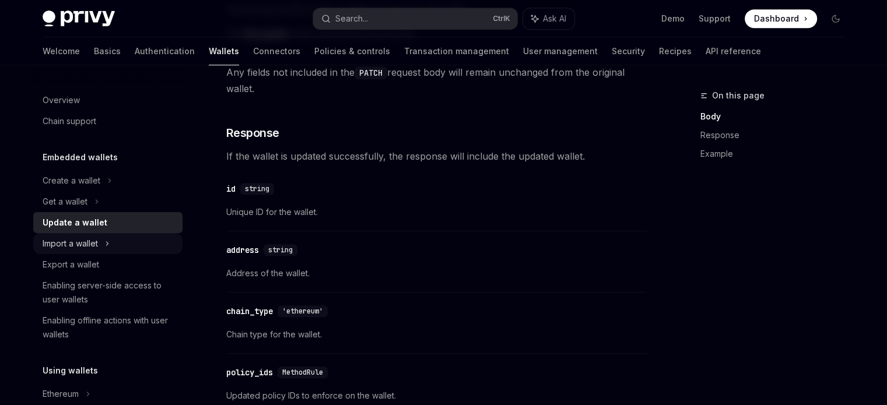
click at [77, 243] on div "Import a wallet" at bounding box center [70, 244] width 55 height 14
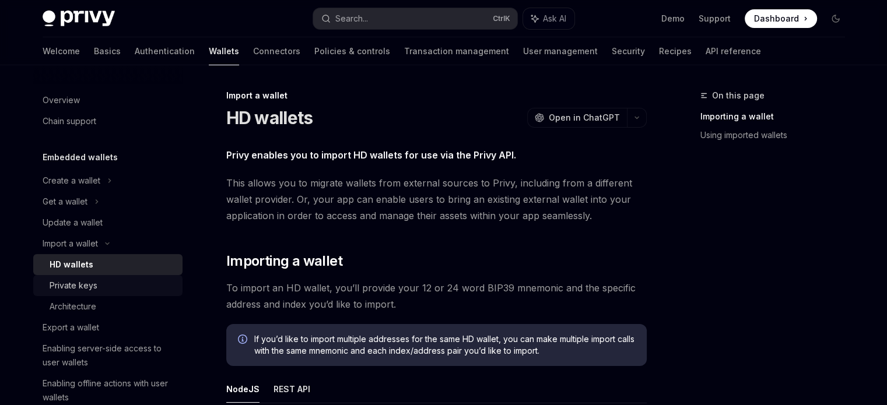
click at [89, 288] on div "Private keys" at bounding box center [74, 286] width 48 height 14
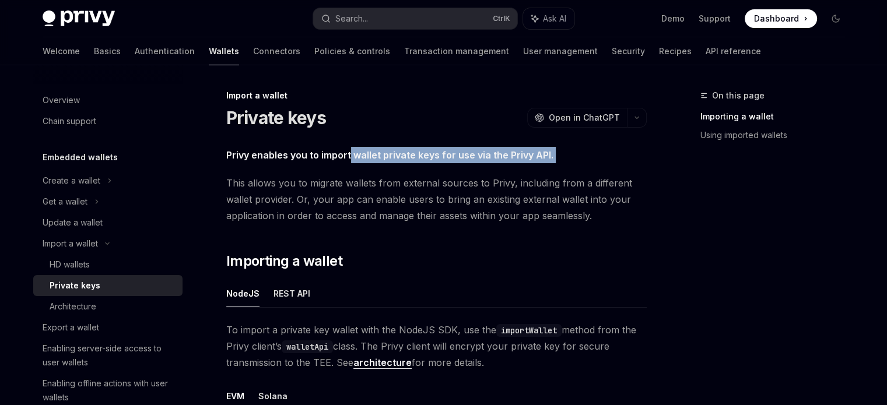
drag, startPoint x: 219, startPoint y: 166, endPoint x: 350, endPoint y: 160, distance: 130.8
click at [350, 160] on span "Privy enables you to import wallet private keys for use via the Privy API." at bounding box center [436, 155] width 421 height 16
drag, startPoint x: 350, startPoint y: 160, endPoint x: 578, endPoint y: 162, distance: 227.5
click at [578, 162] on span "Privy enables you to import wallet private keys for use via the Privy API." at bounding box center [436, 155] width 421 height 16
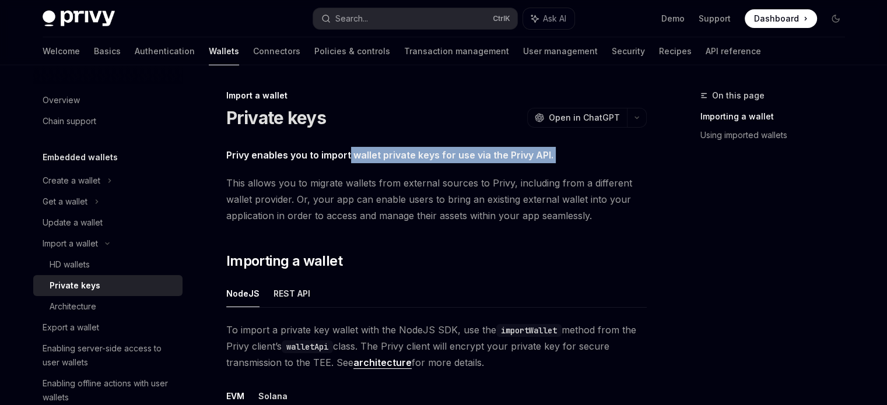
click at [578, 162] on span "Privy enables you to import wallet private keys for use via the Privy API." at bounding box center [436, 155] width 421 height 16
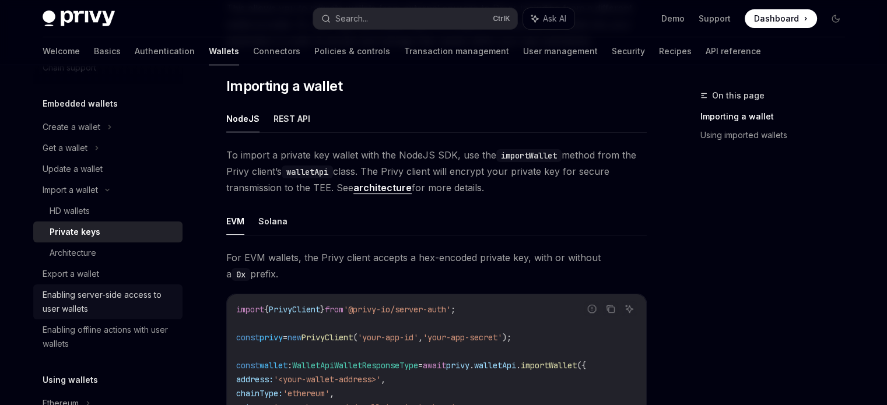
scroll to position [58, 0]
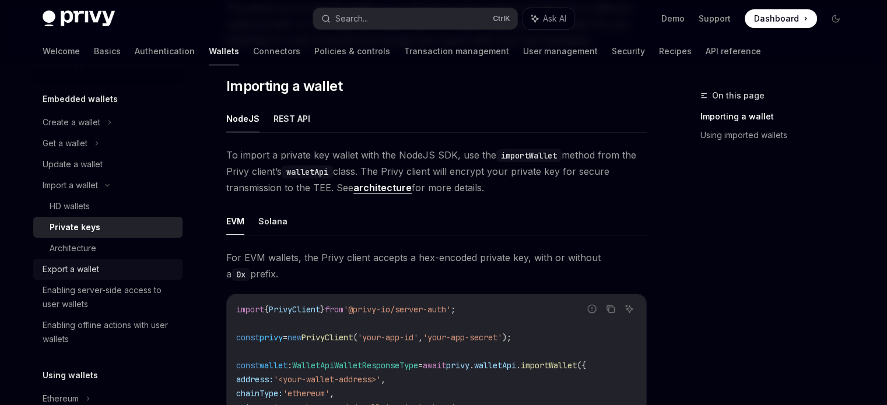
click at [83, 268] on div "Export a wallet" at bounding box center [71, 270] width 57 height 14
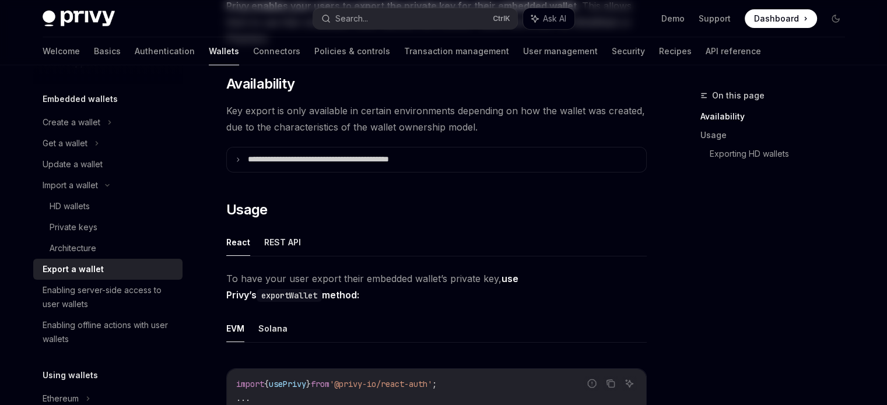
scroll to position [233, 0]
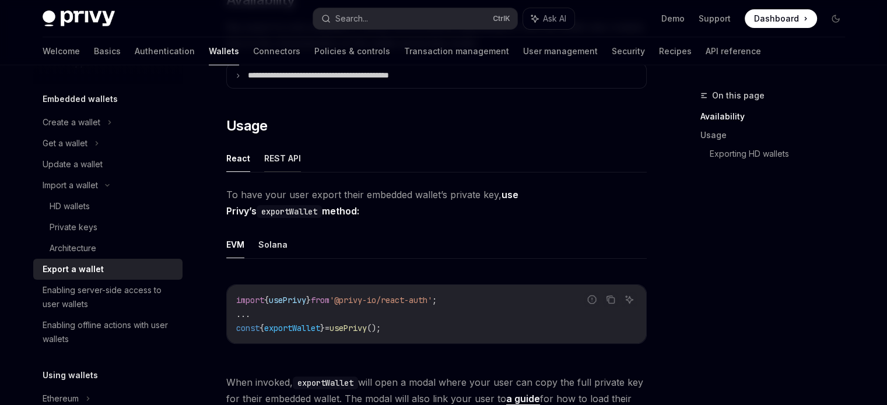
click at [284, 156] on button "REST API" at bounding box center [282, 158] width 37 height 27
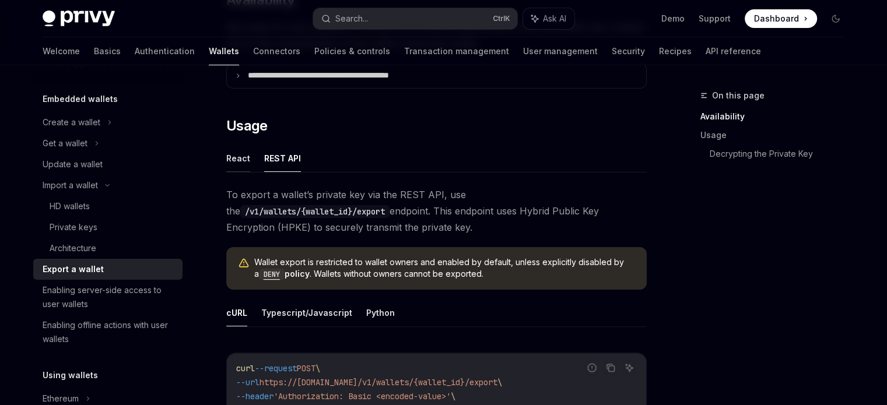
click at [227, 160] on button "React" at bounding box center [238, 158] width 24 height 27
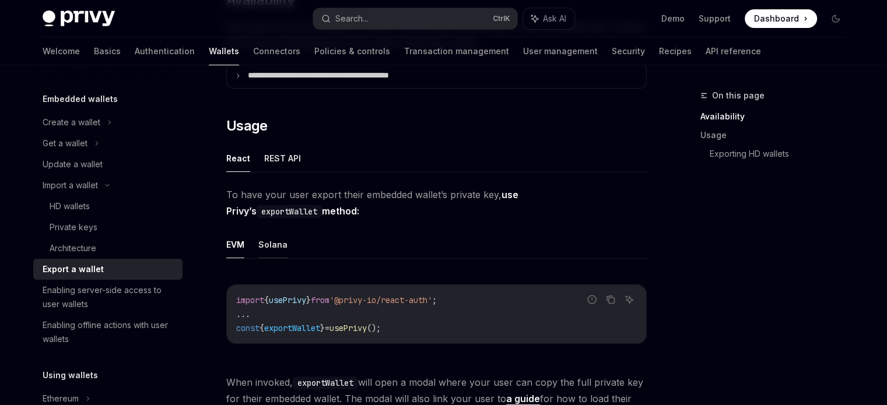
click at [284, 244] on button "Solana" at bounding box center [272, 244] width 29 height 27
click at [239, 244] on button "EVM" at bounding box center [235, 244] width 18 height 27
click at [315, 241] on ul "EVM Solana" at bounding box center [436, 245] width 421 height 28
click at [282, 241] on button "Solana" at bounding box center [272, 244] width 29 height 27
type textarea "*"
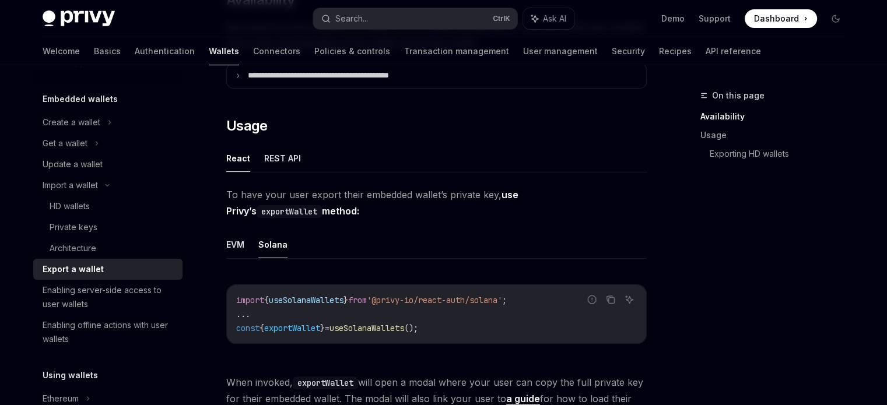
click at [404, 331] on span "useSolanaWallets" at bounding box center [367, 328] width 75 height 11
copy span "useSolanaWallets"
drag, startPoint x: 524, startPoint y: 296, endPoint x: 392, endPoint y: 298, distance: 132.4
click at [392, 298] on span "'@privy-io/react-auth/solana'" at bounding box center [434, 300] width 135 height 11
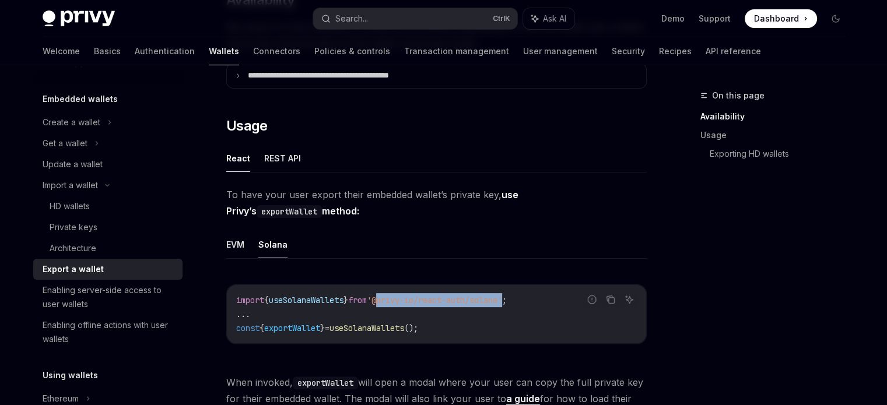
copy span "@privy-io/react-auth/solana"
